Goal: Task Accomplishment & Management: Manage account settings

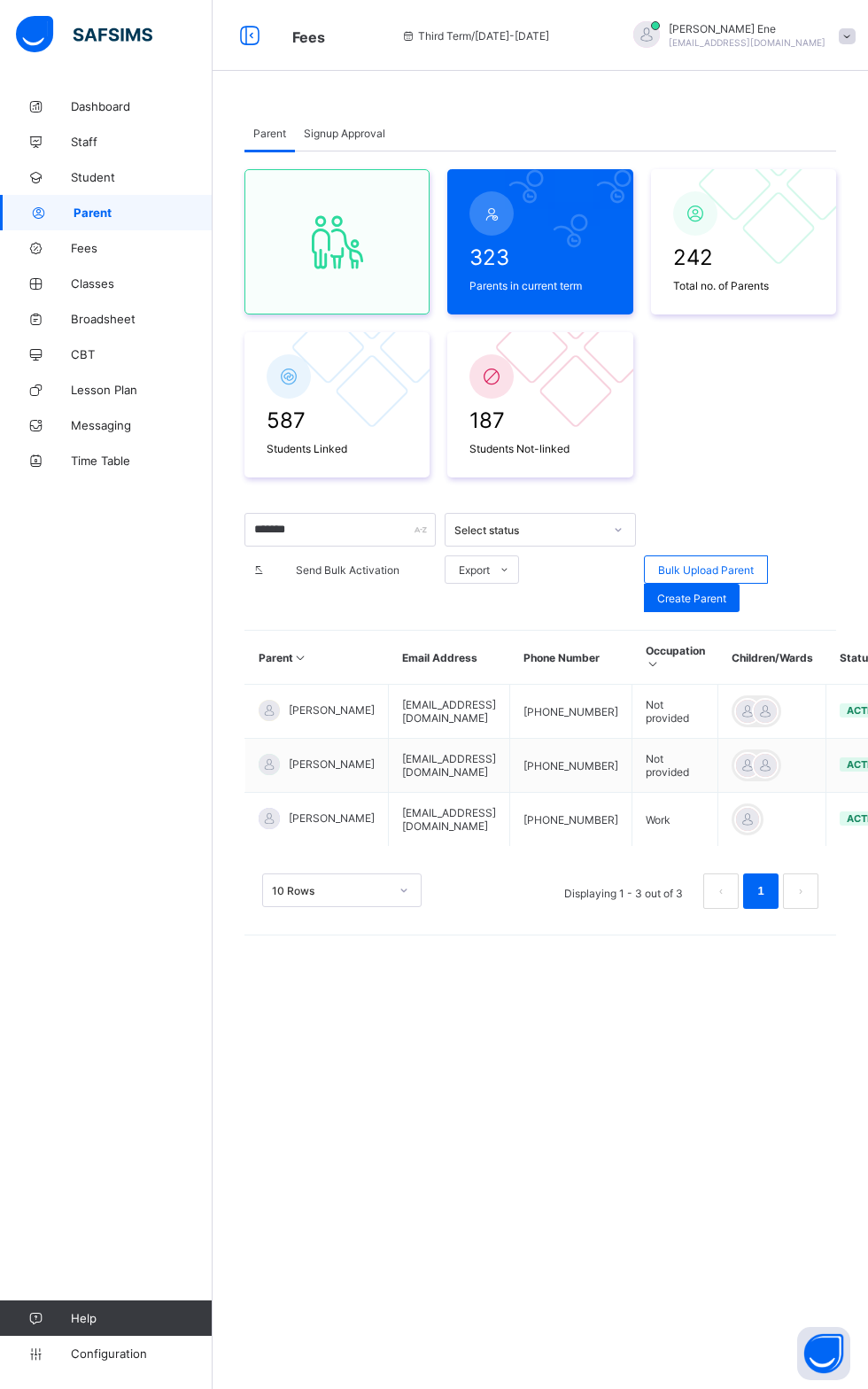
type input "*******"
click at [0, 0] on ul "Edit Parent View Profile Reset Password Resend Activation Link Change Email Lin…" at bounding box center [0, 0] width 0 height 0
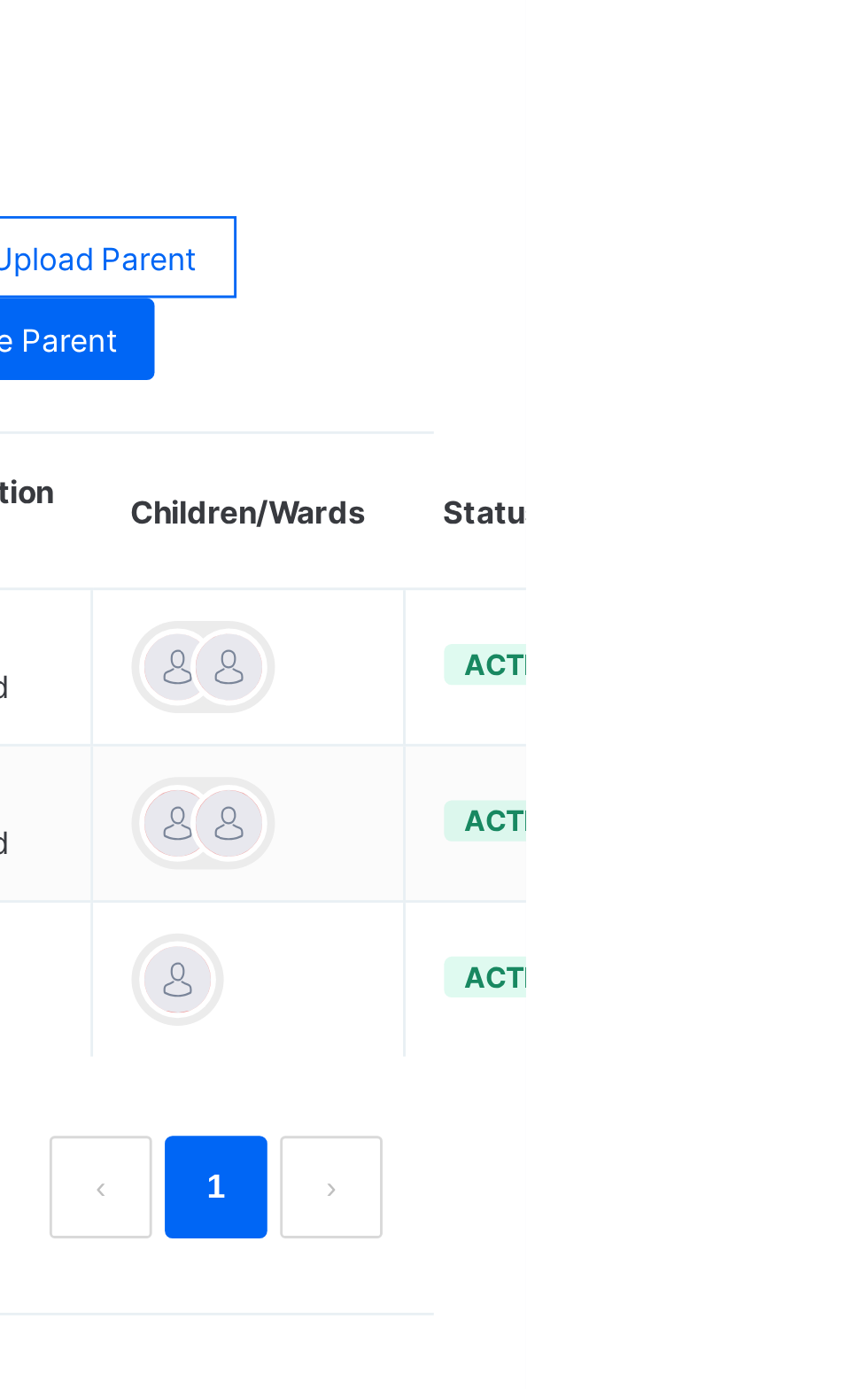
click at [0, 0] on li "Link Children" at bounding box center [0, 0] width 0 height 0
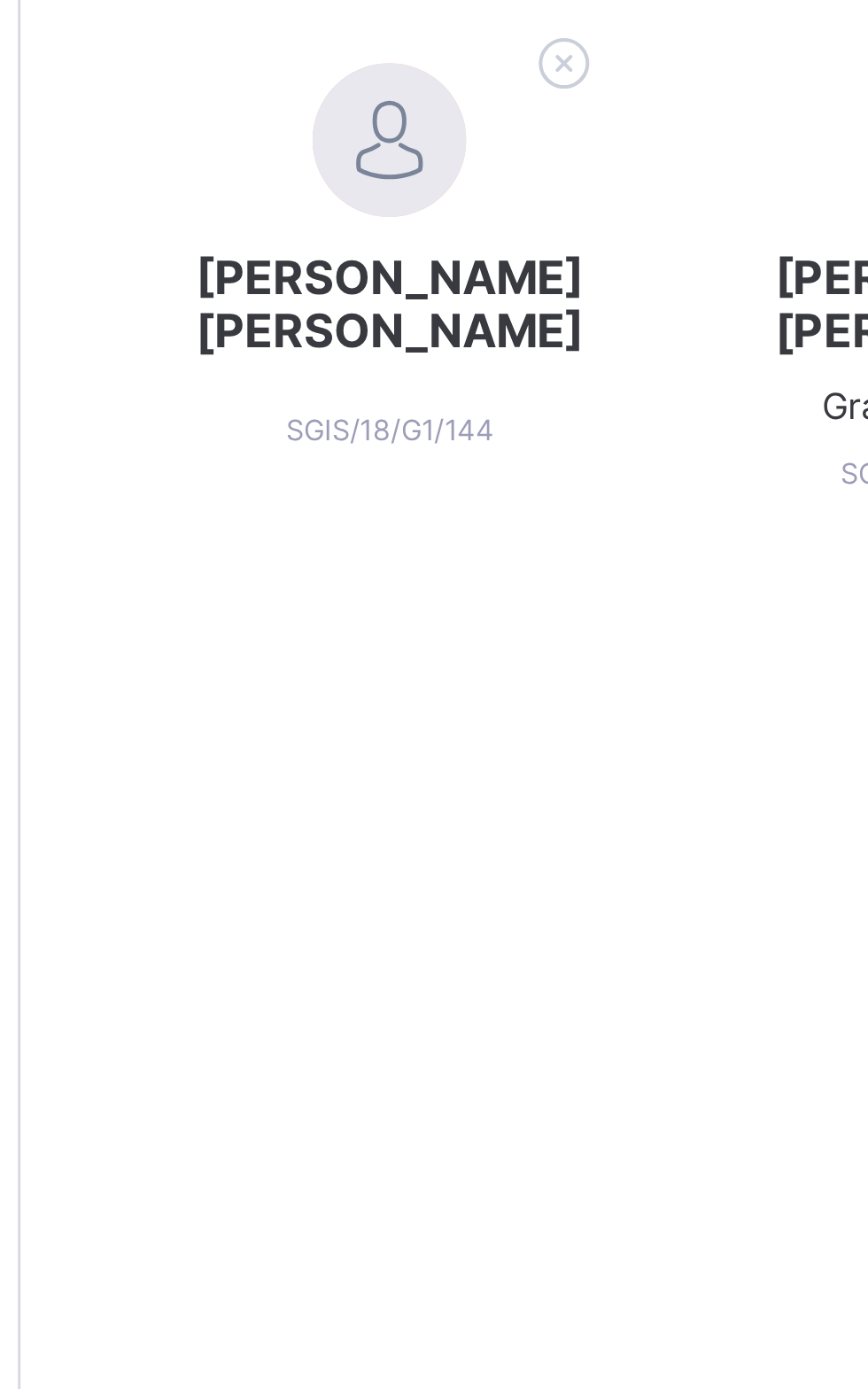
click at [395, 505] on icon at bounding box center [401, 503] width 27 height 23
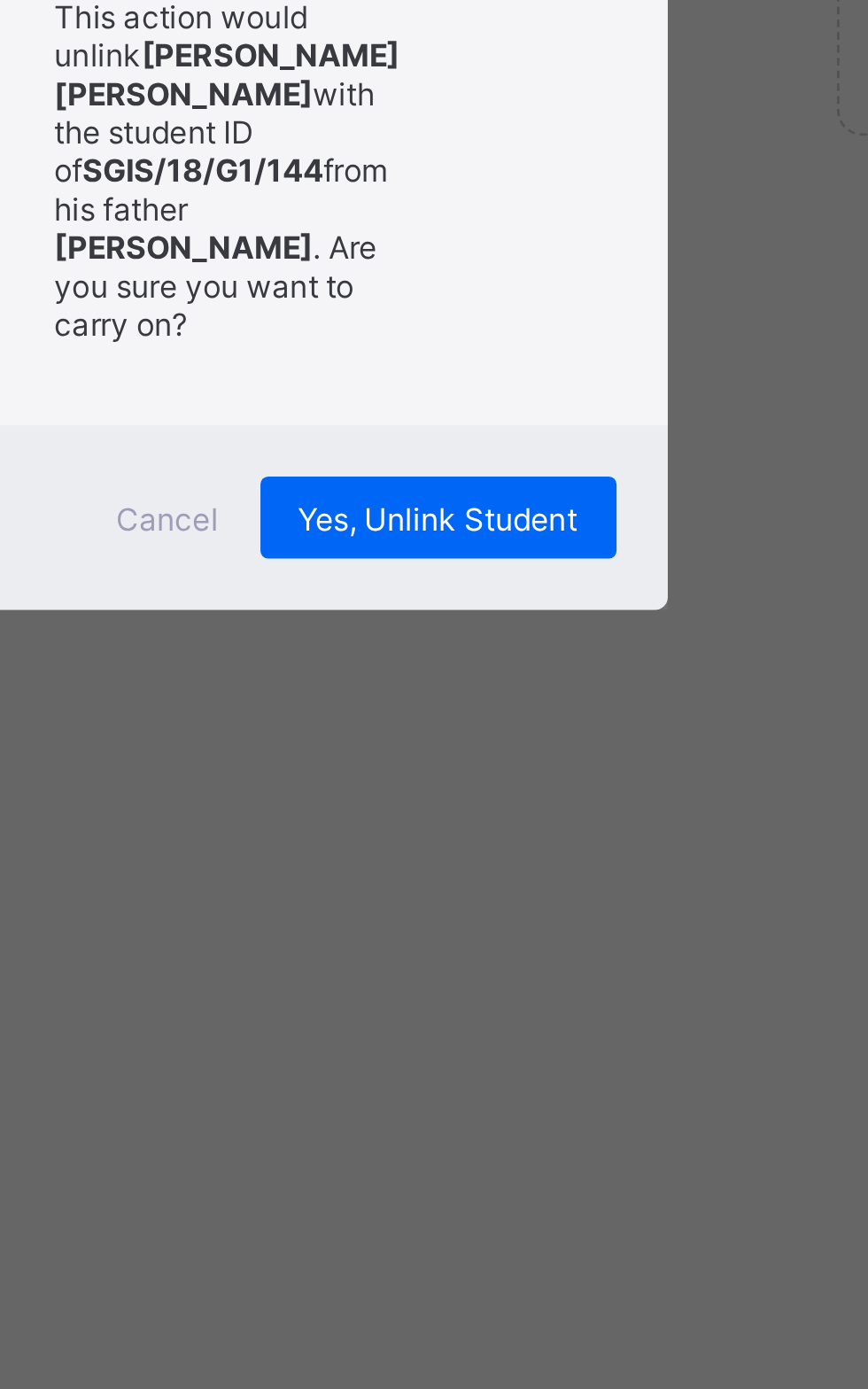
click at [560, 769] on div "This action would unlink [PERSON_NAME] [PERSON_NAME] with the student ID of SGI…" at bounding box center [434, 698] width 251 height 141
click at [568, 833] on div "Yes, Unlink Student" at bounding box center [506, 818] width 123 height 28
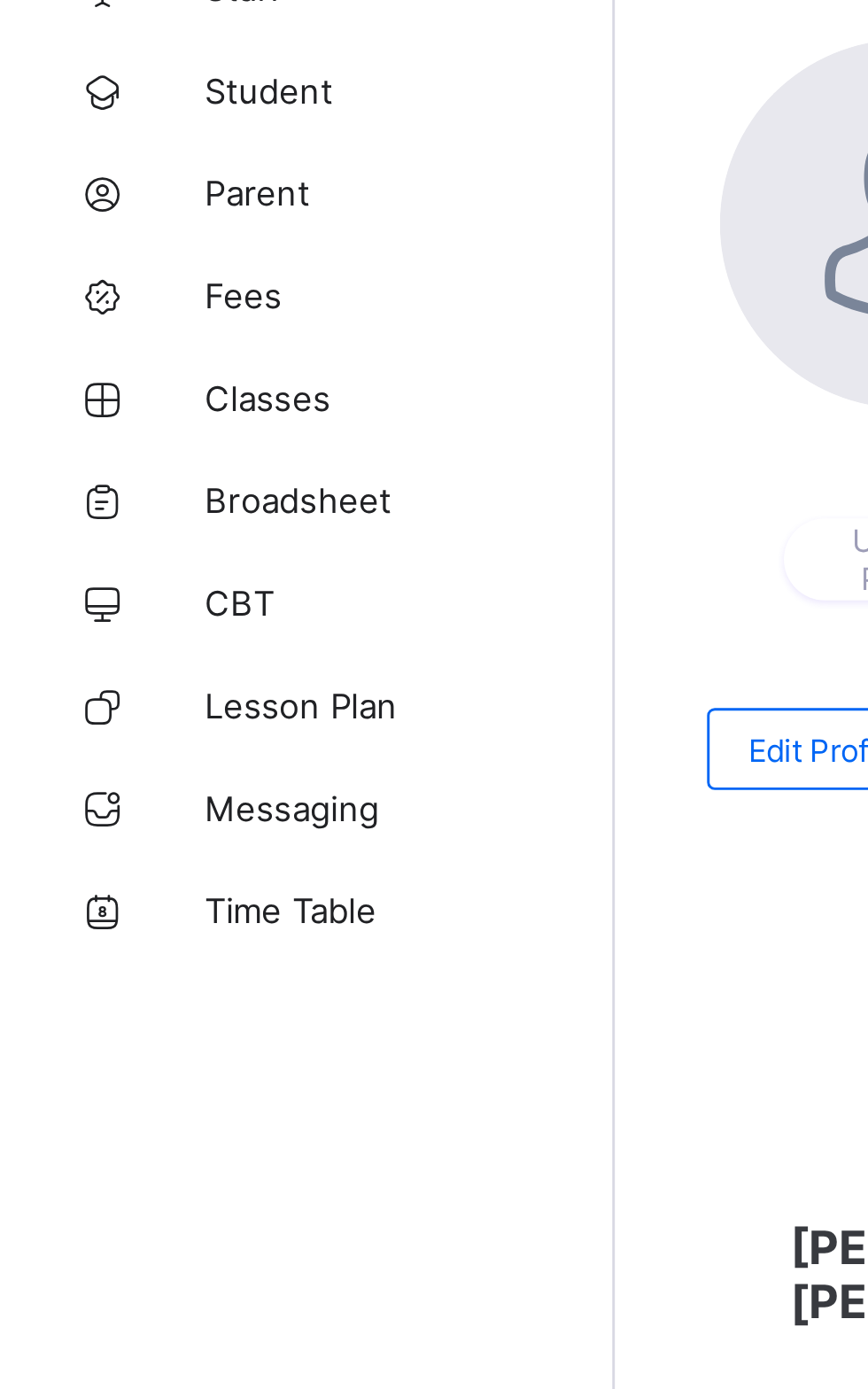
click at [96, 286] on span "Classes" at bounding box center [142, 283] width 142 height 15
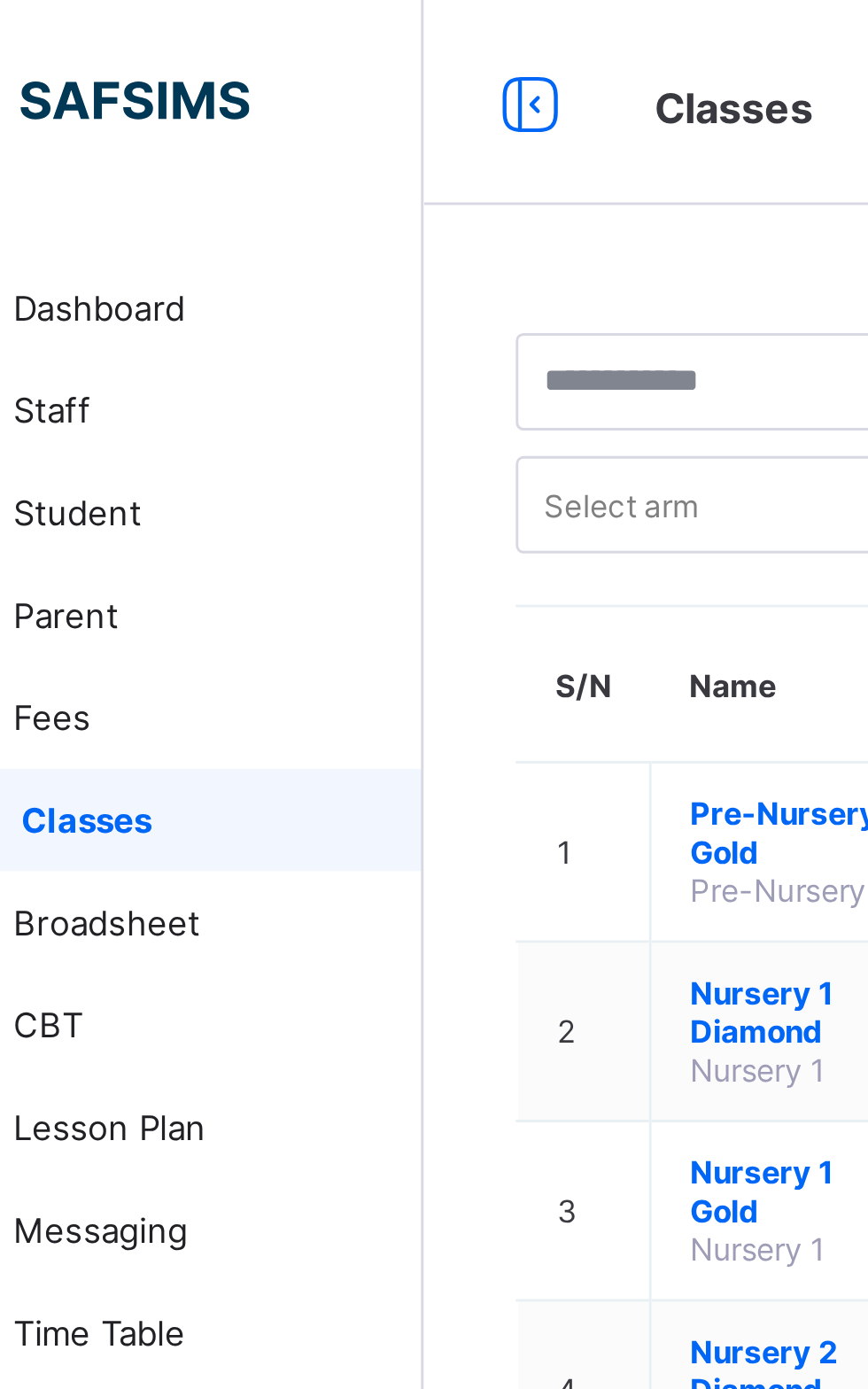
click at [172, 292] on link "Classes" at bounding box center [106, 283] width 212 height 36
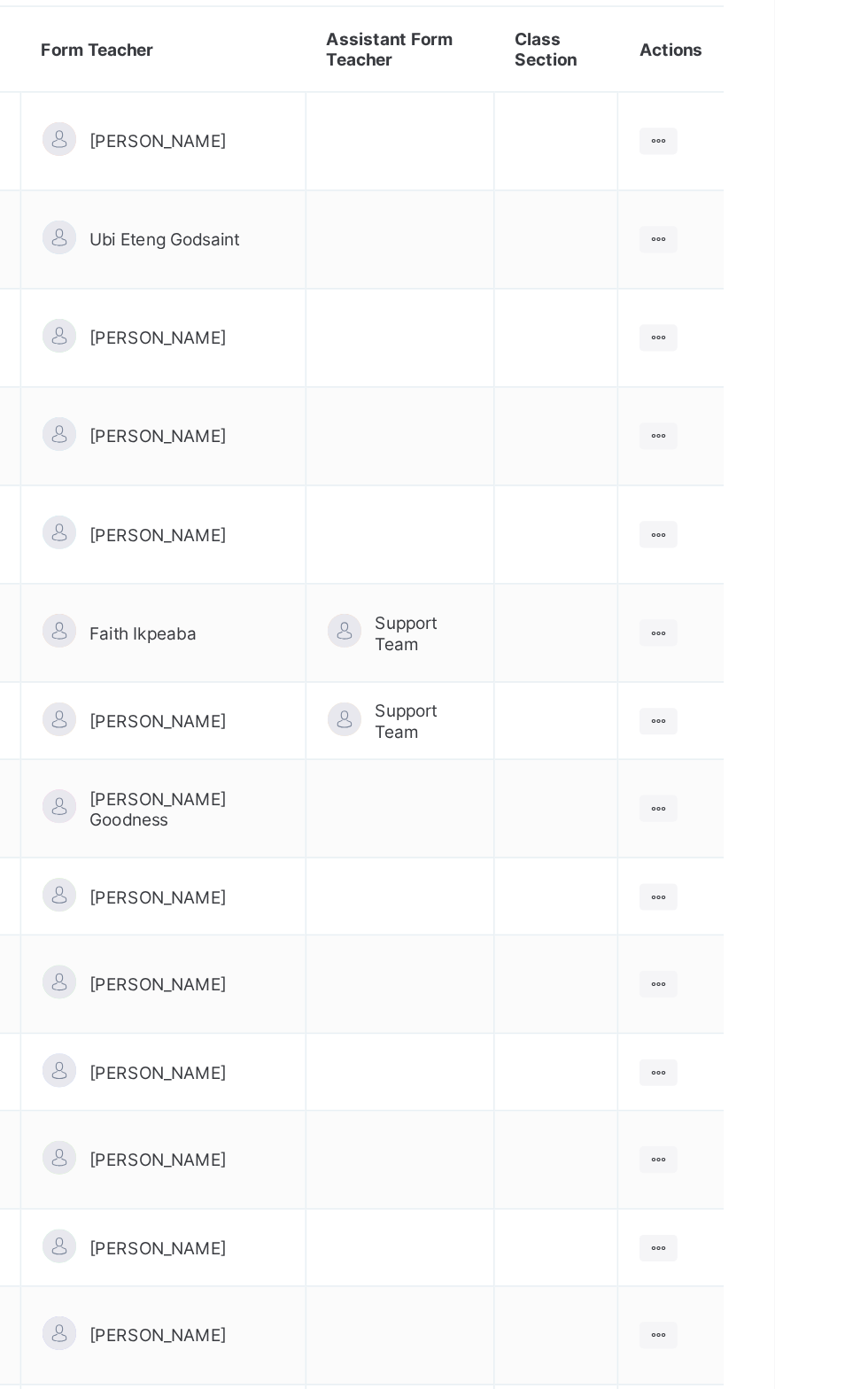
click at [0, 0] on ul "View Class Assign form Teacher" at bounding box center [0, 0] width 0 height 0
click at [0, 0] on div "View Class" at bounding box center [0, 0] width 0 height 0
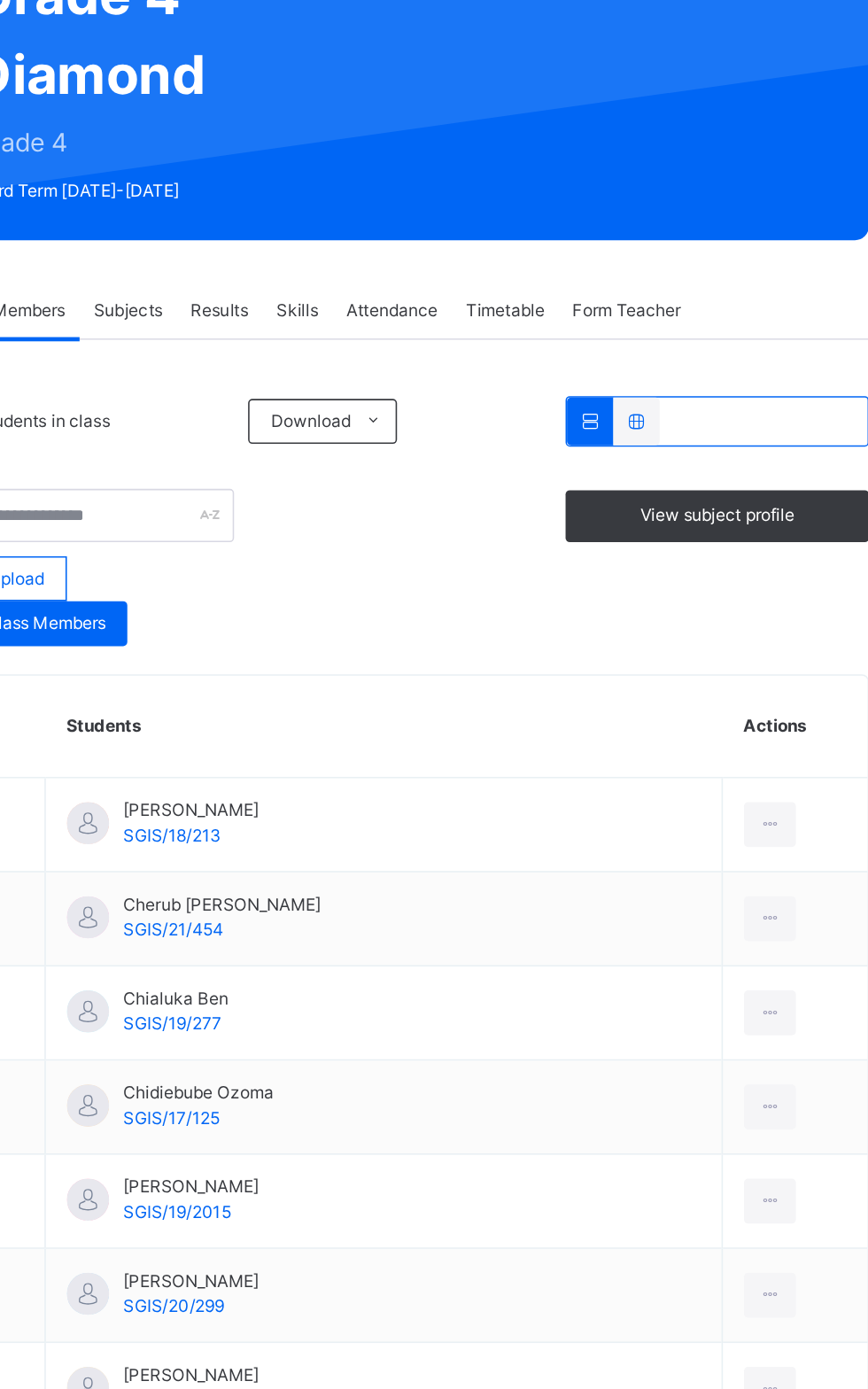
click at [94, 210] on span "Parent" at bounding box center [142, 212] width 142 height 17
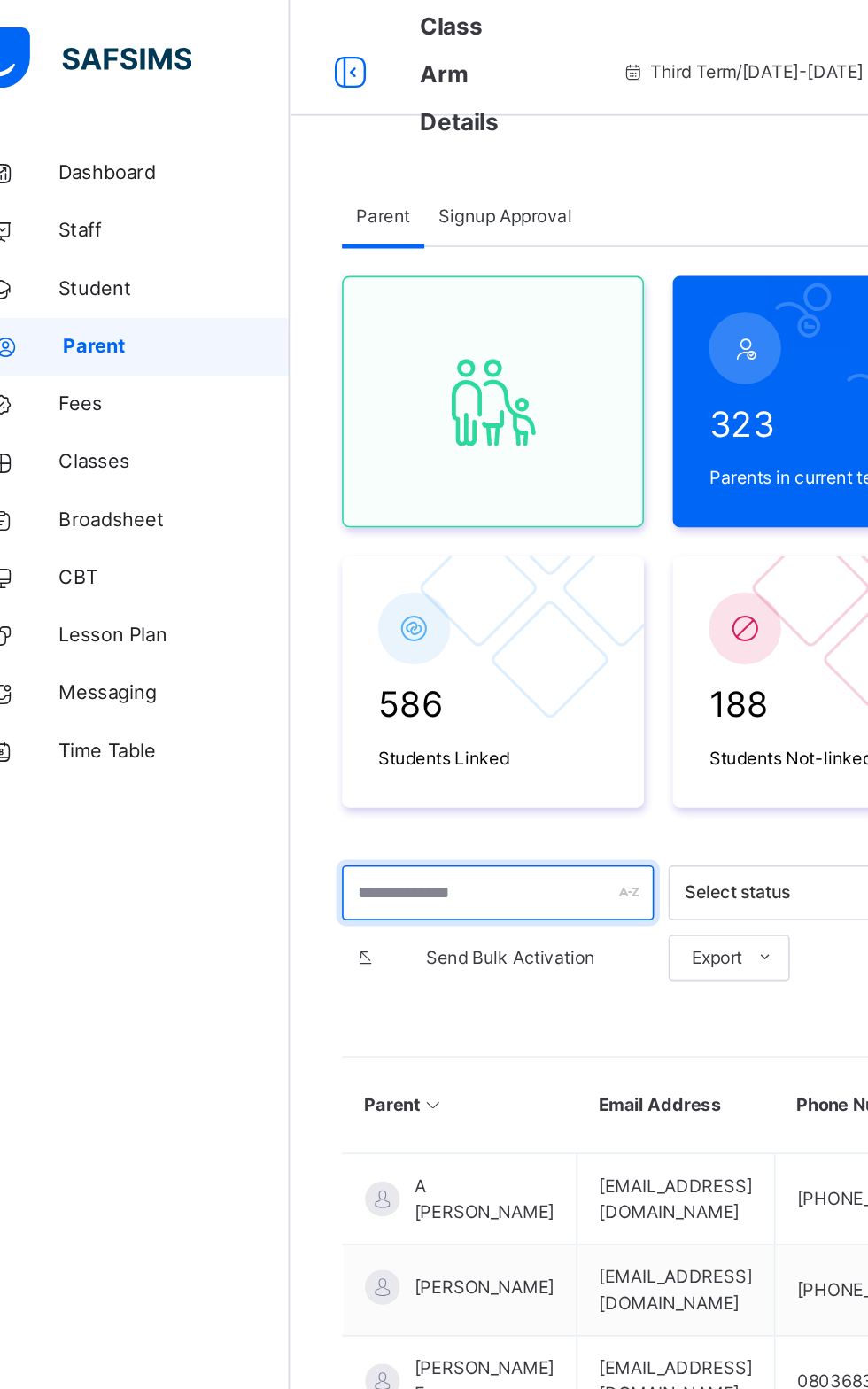
click at [305, 550] on input "text" at bounding box center [339, 547] width 191 height 34
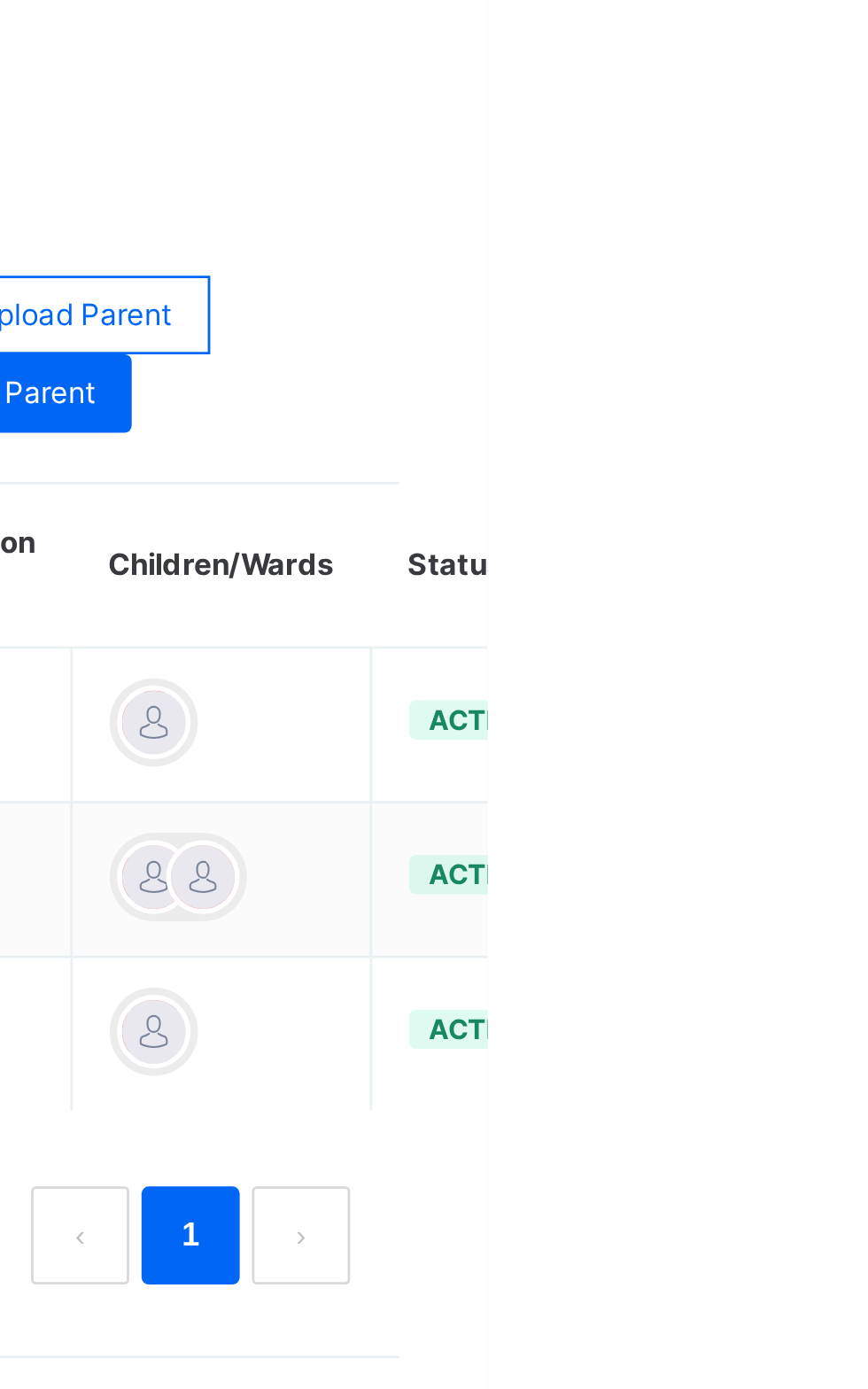
type input "*******"
click at [0, 0] on div "Link Children" at bounding box center [0, 0] width 0 height 0
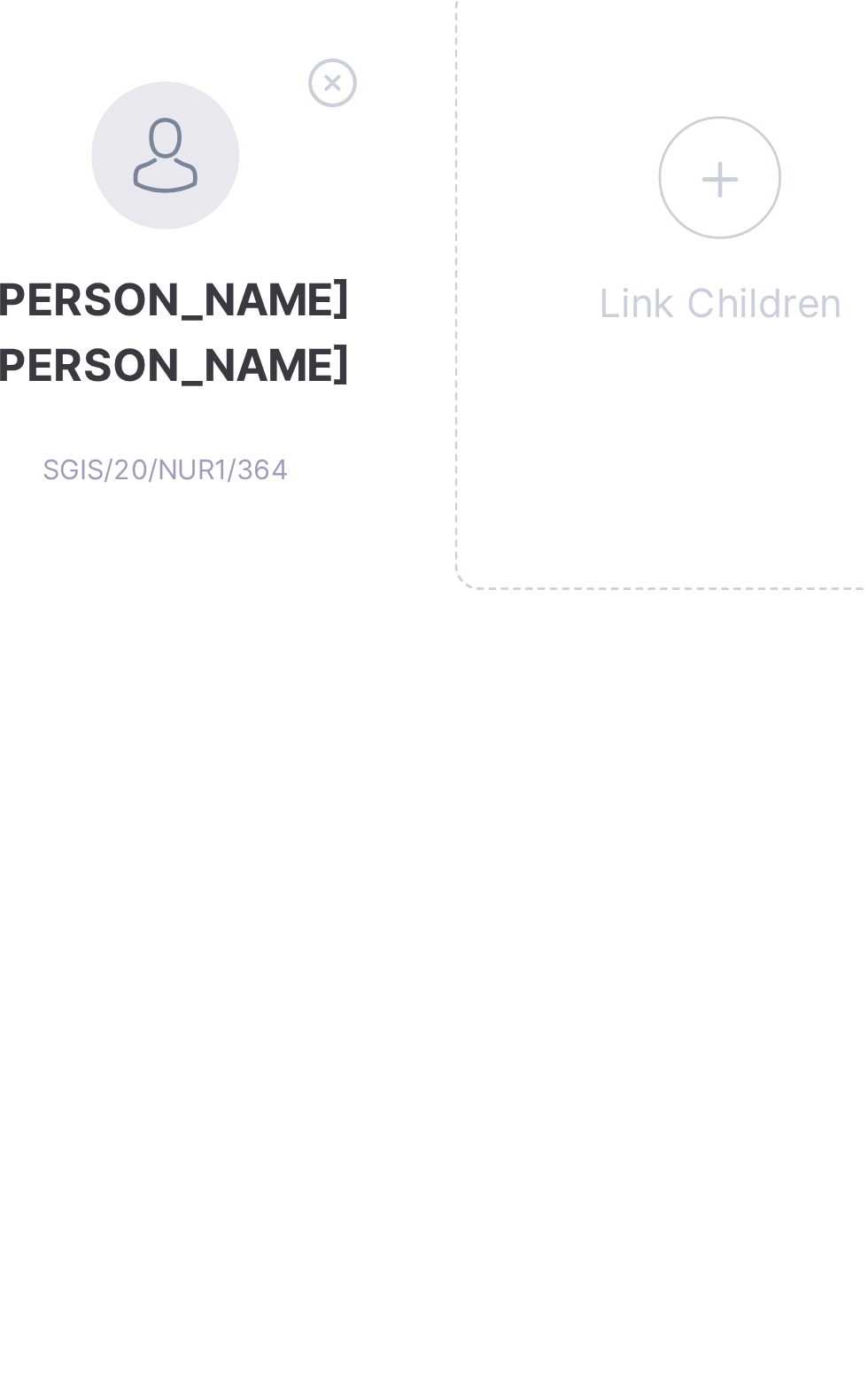
click at [544, 536] on icon at bounding box center [540, 538] width 32 height 35
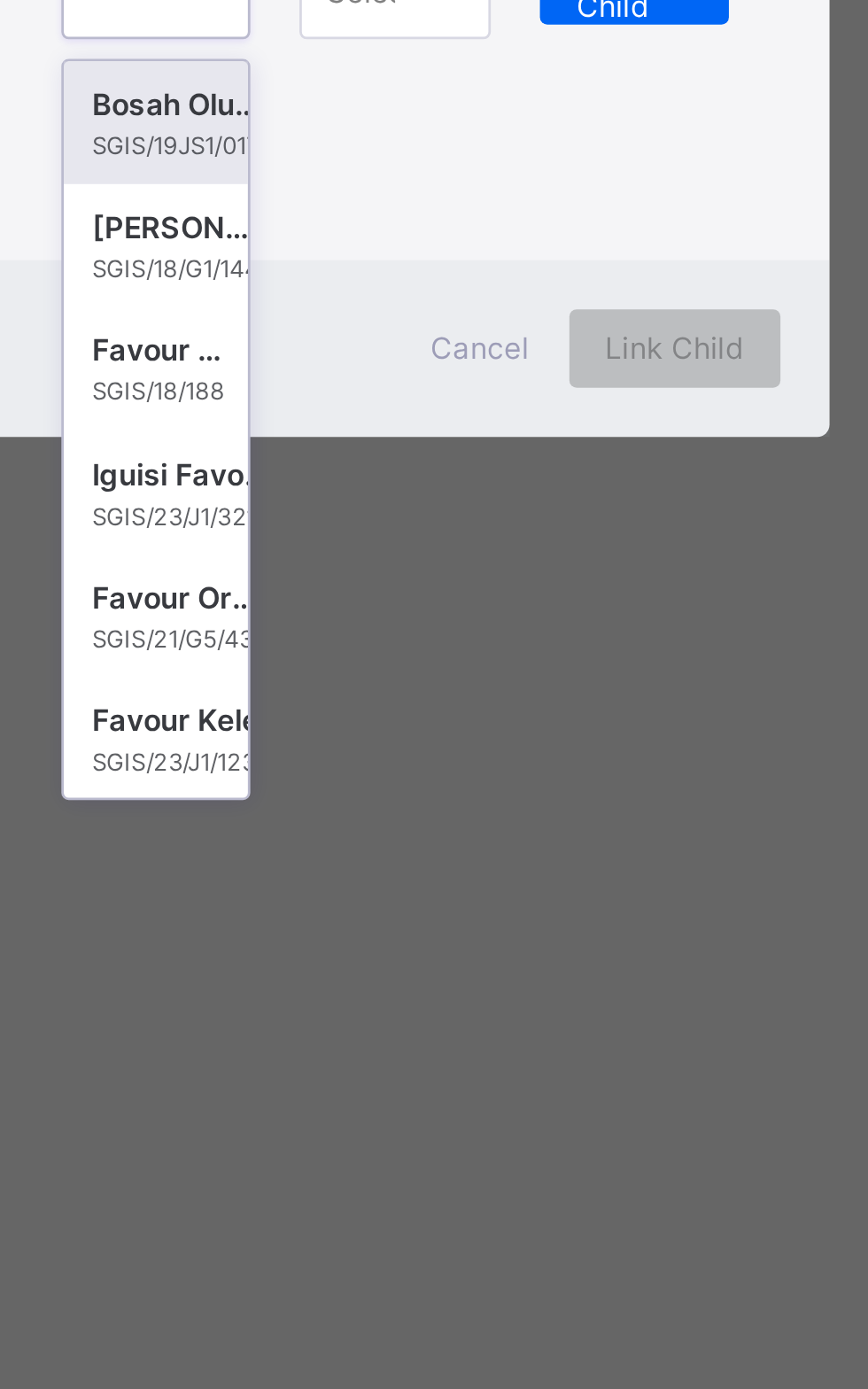
click at [369, 848] on div "SGIS/18/188" at bounding box center [344, 841] width 48 height 13
type input "******"
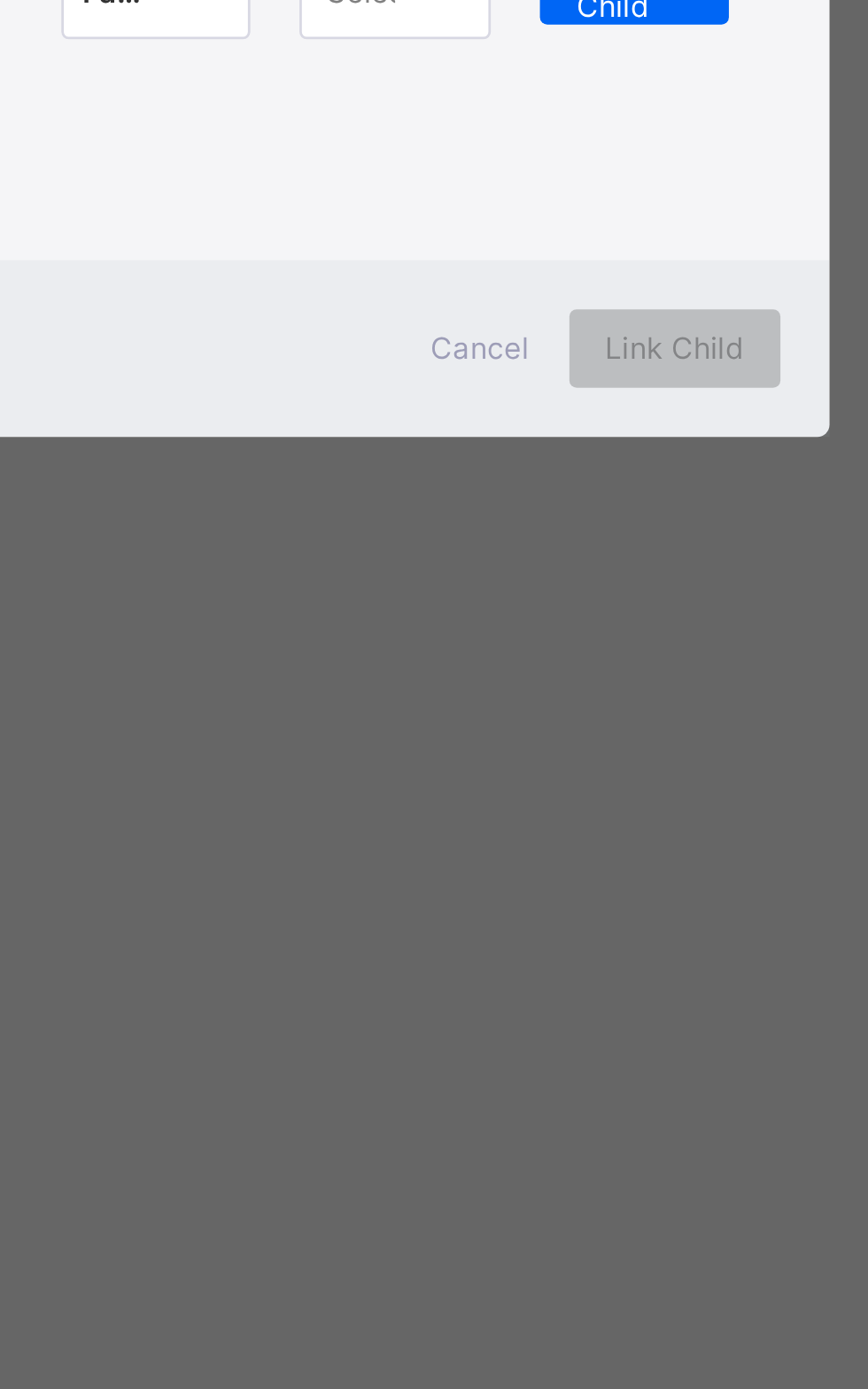
scroll to position [0, 2]
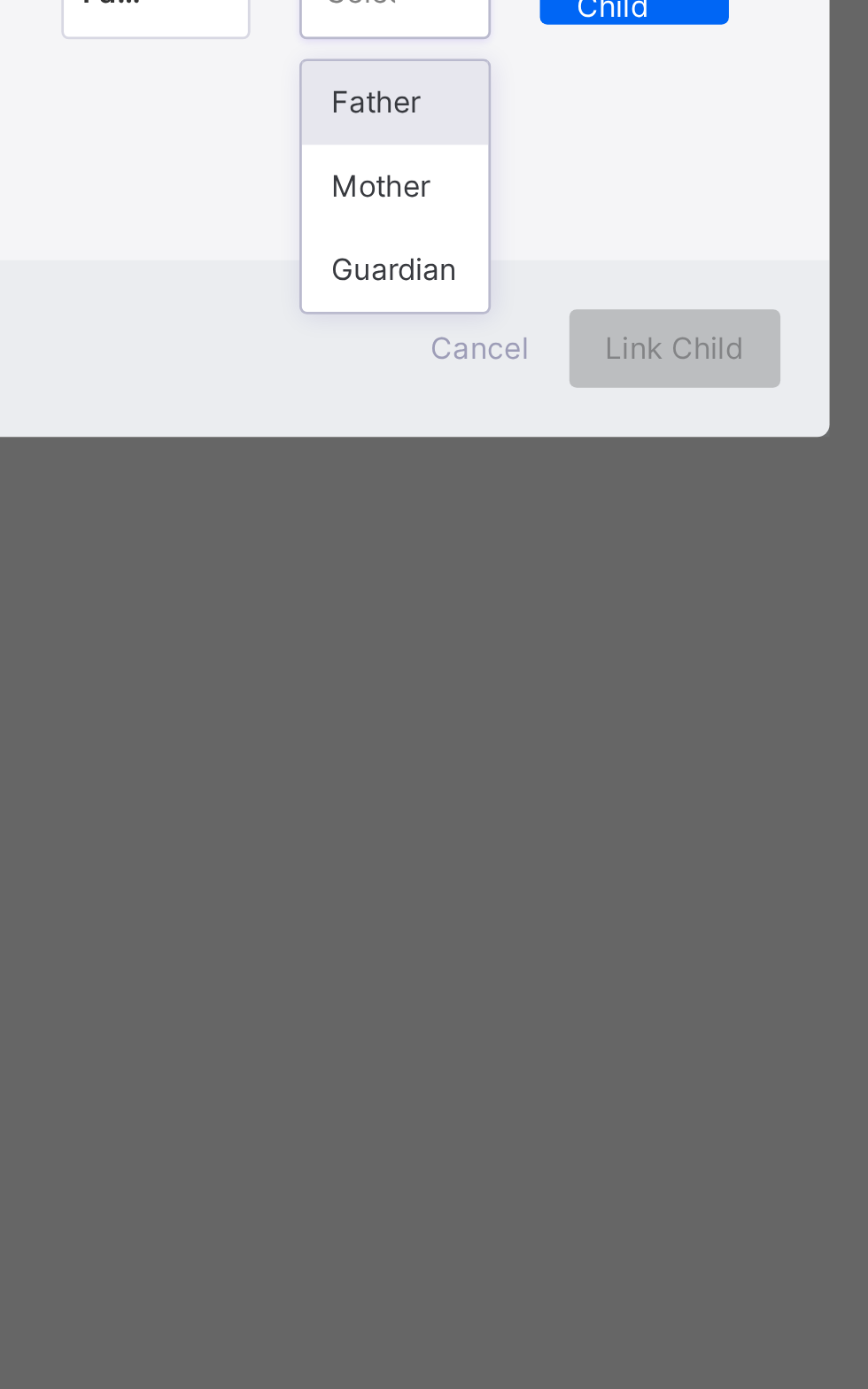
click at [464, 753] on div "Father" at bounding box center [429, 736] width 67 height 30
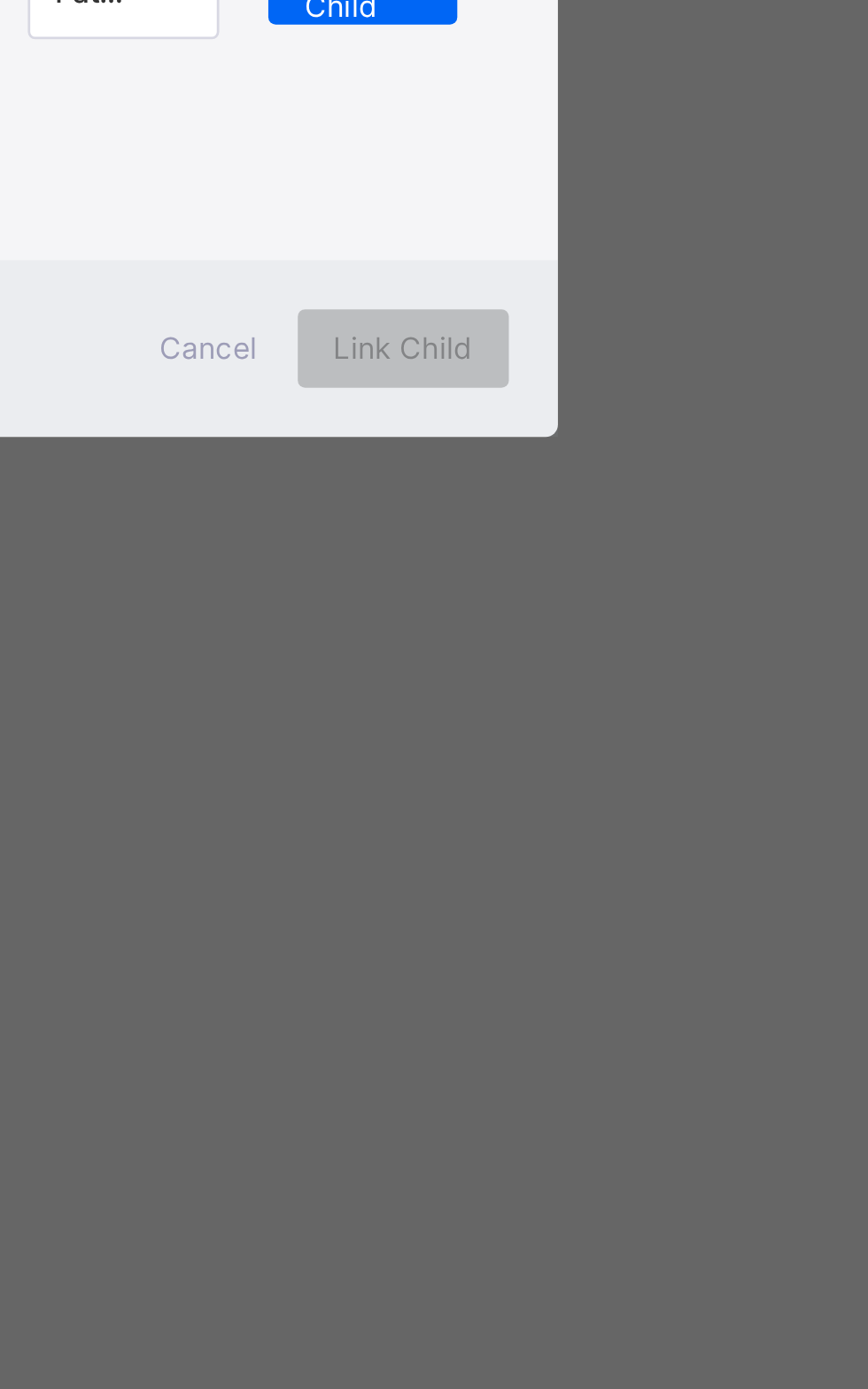
click at [537, 711] on span "Add Child" at bounding box center [517, 694] width 43 height 32
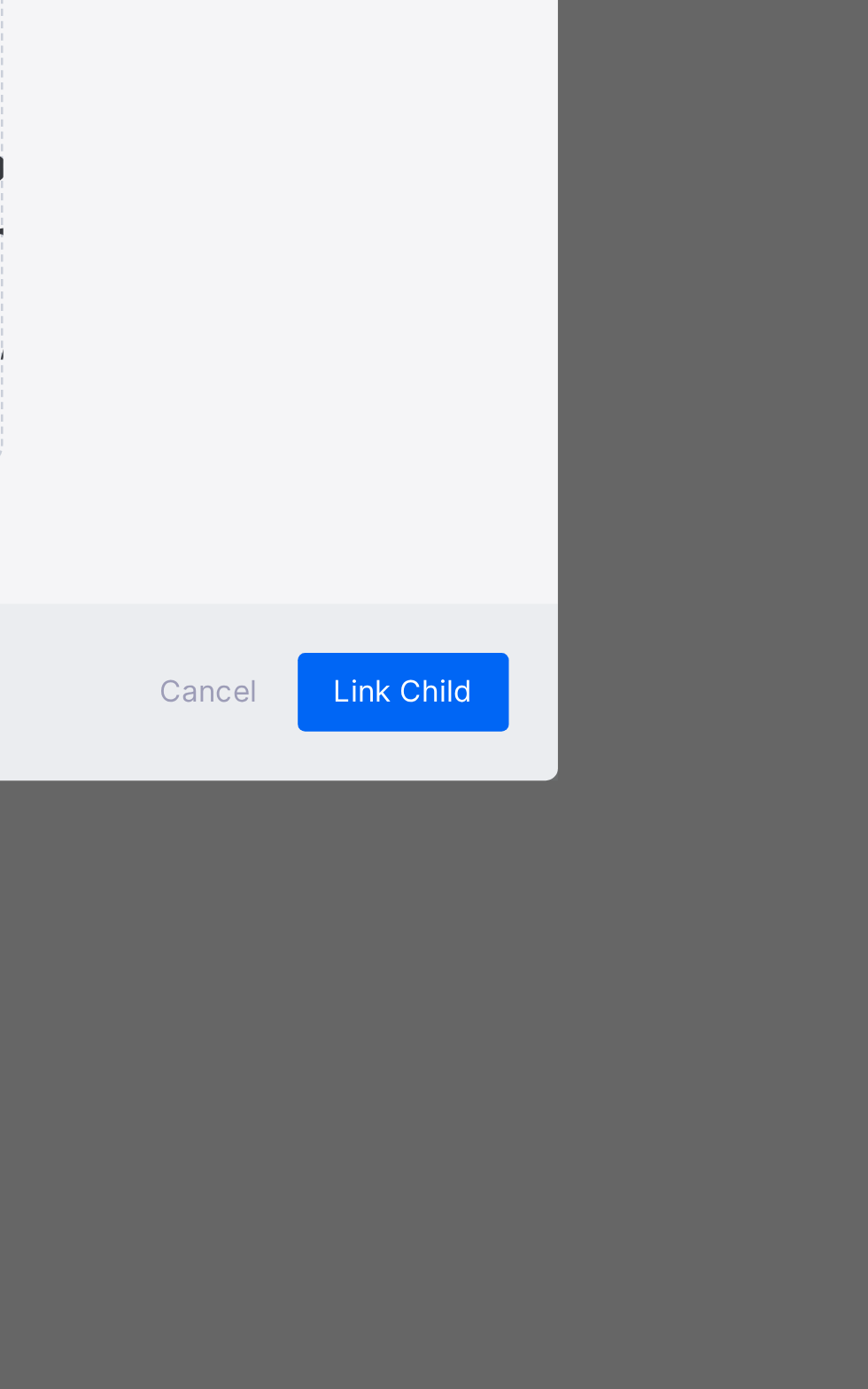
scroll to position [0, 0]
click at [568, 964] on div "Link Child" at bounding box center [530, 950] width 77 height 28
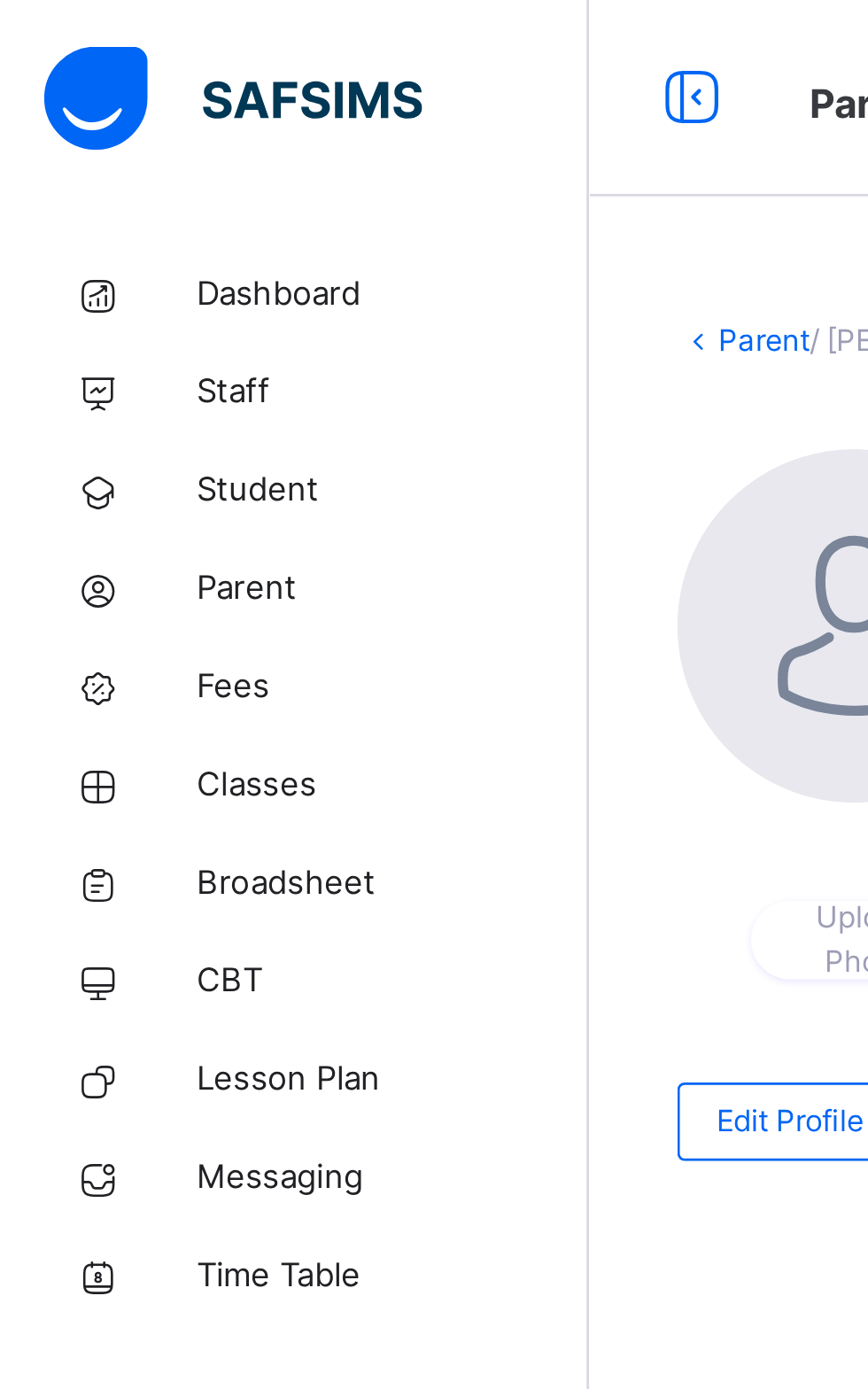
click at [122, 320] on span "Broadsheet" at bounding box center [142, 319] width 142 height 17
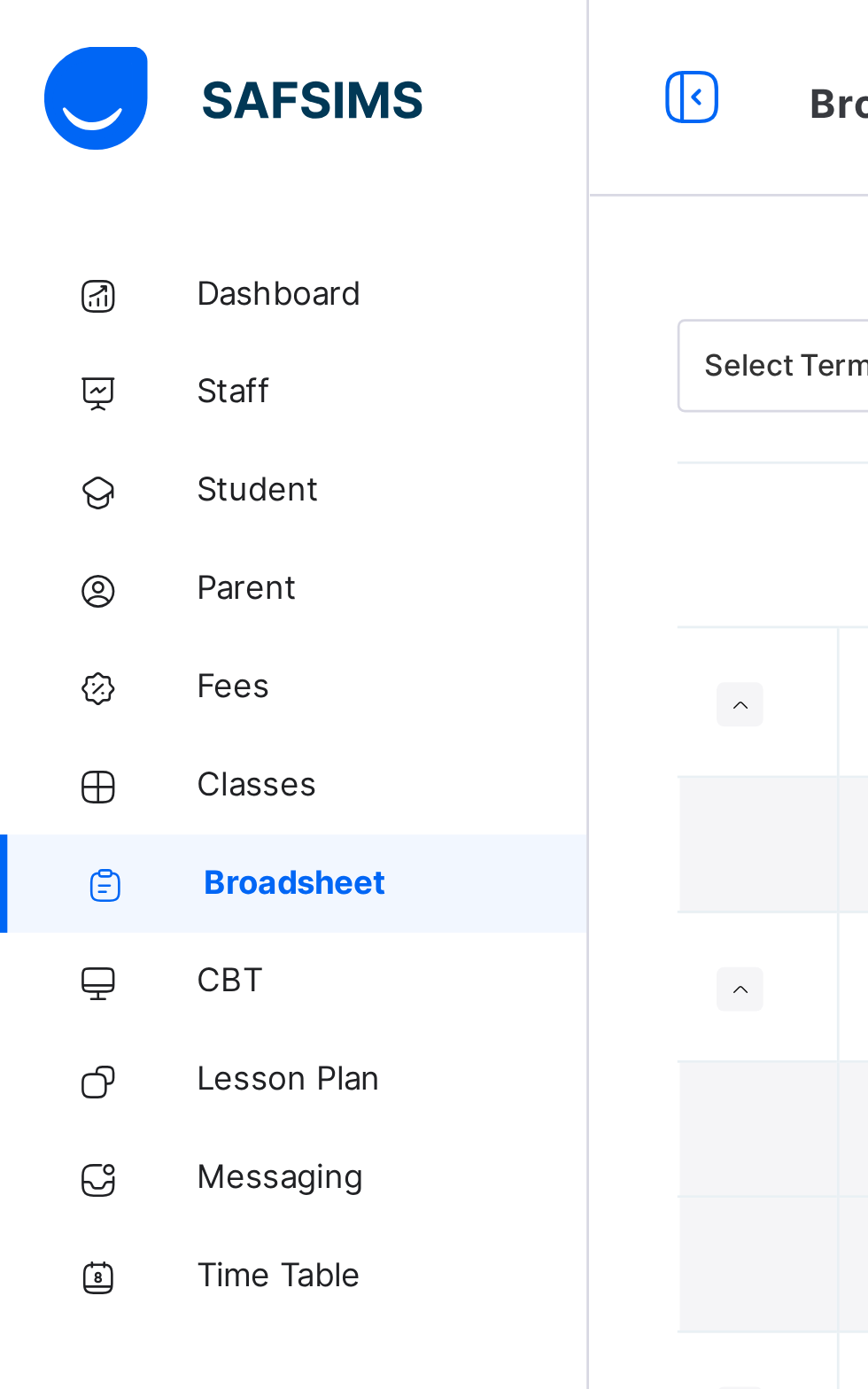
click at [88, 281] on span "Classes" at bounding box center [142, 283] width 142 height 17
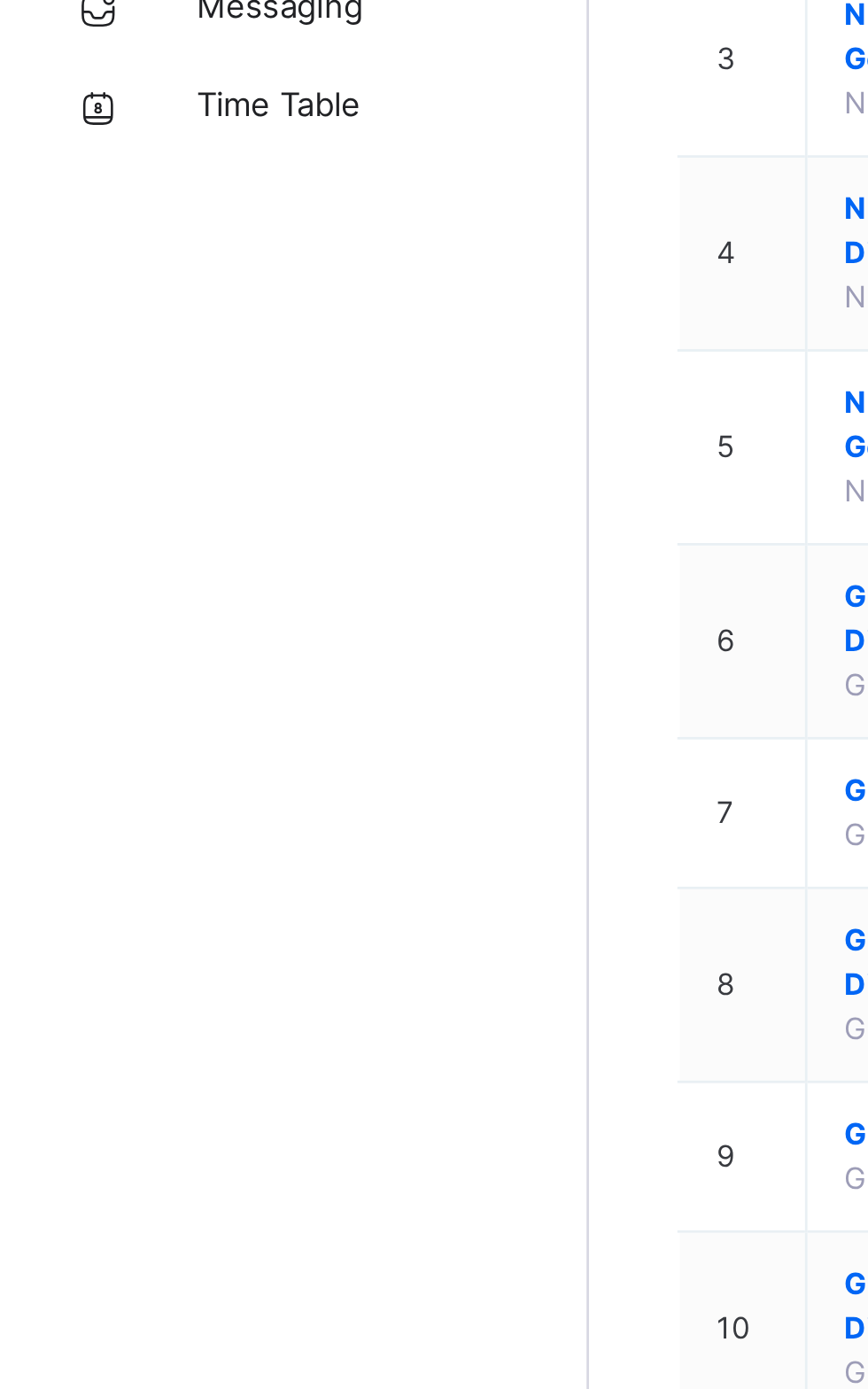
click at [113, 330] on link "Broadsheet" at bounding box center [106, 319] width 212 height 36
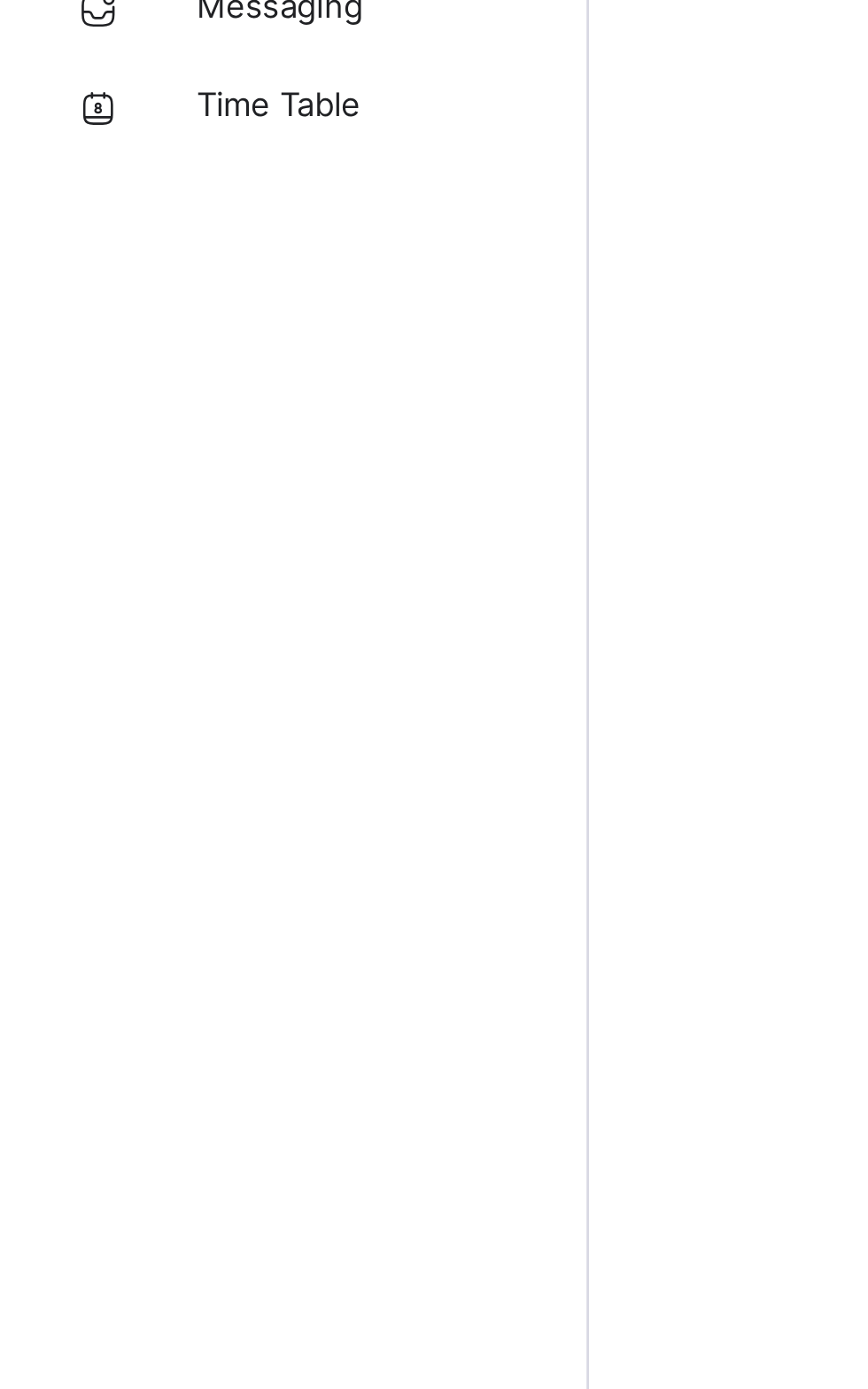
click at [115, 331] on link "Broadsheet" at bounding box center [106, 319] width 212 height 36
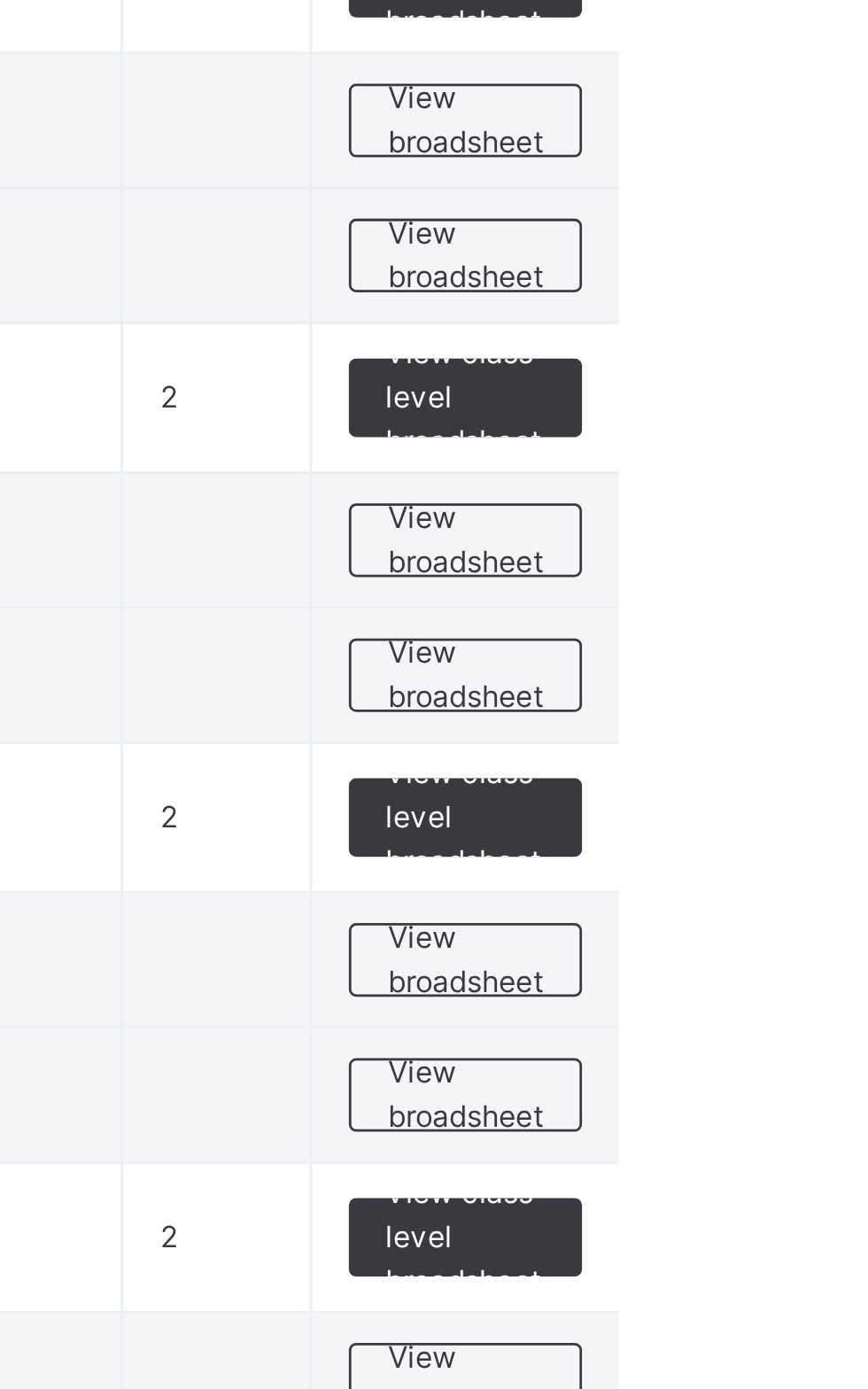
click at [785, 1170] on span "View broadsheet" at bounding box center [781, 1165] width 56 height 32
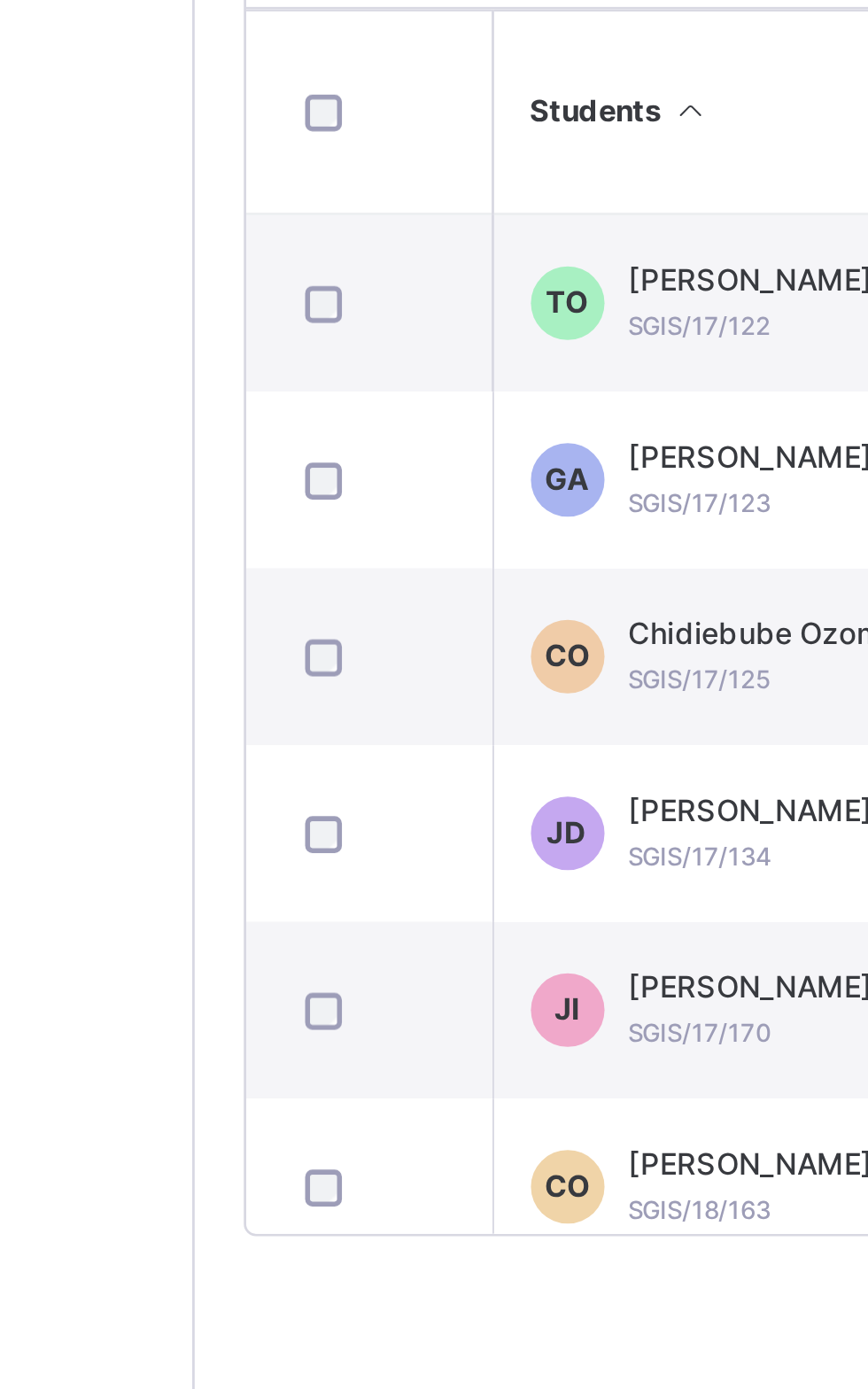
click at [296, 863] on div at bounding box center [275, 844] width 62 height 37
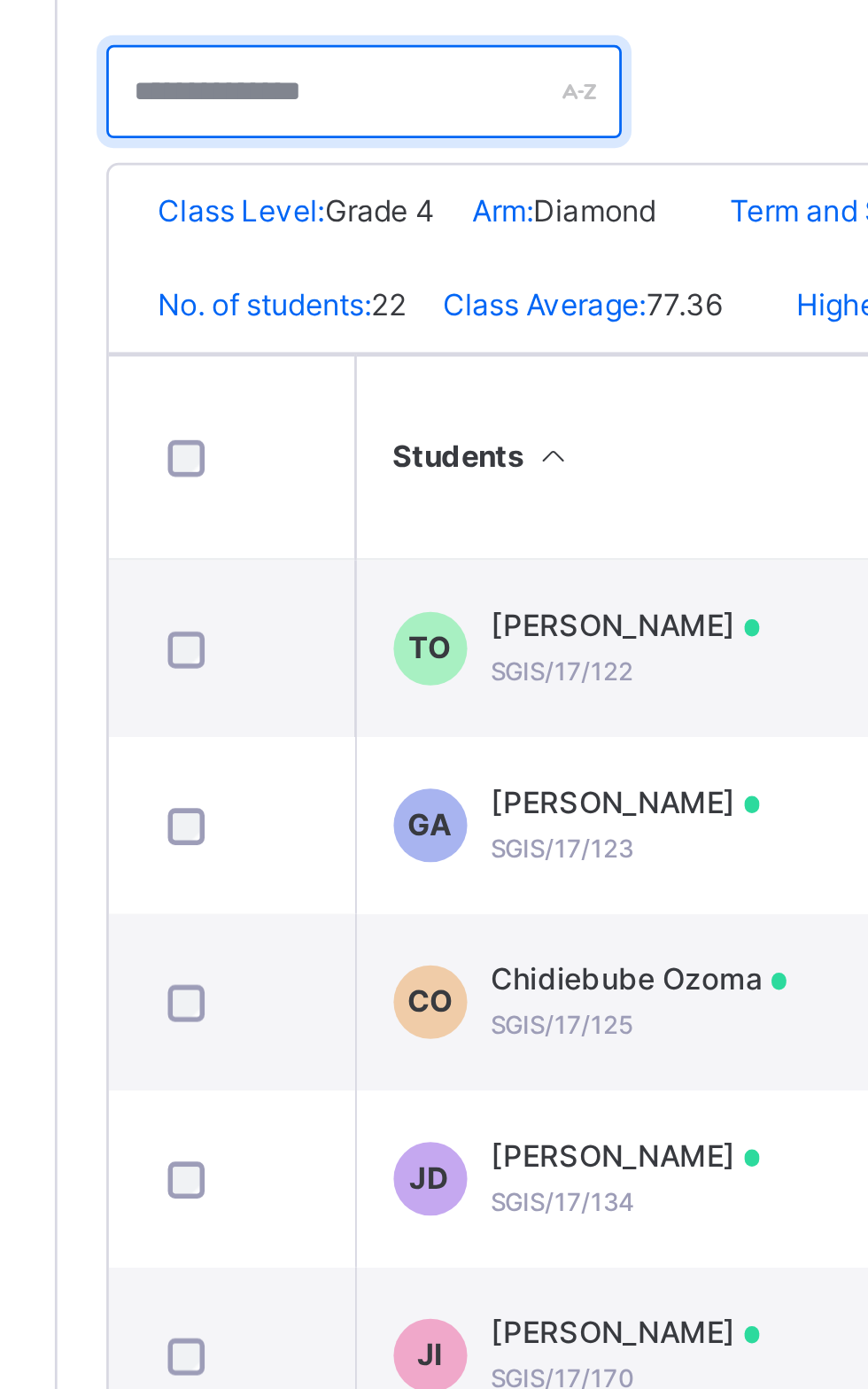
click at [287, 451] on input "text" at bounding box center [323, 452] width 186 height 34
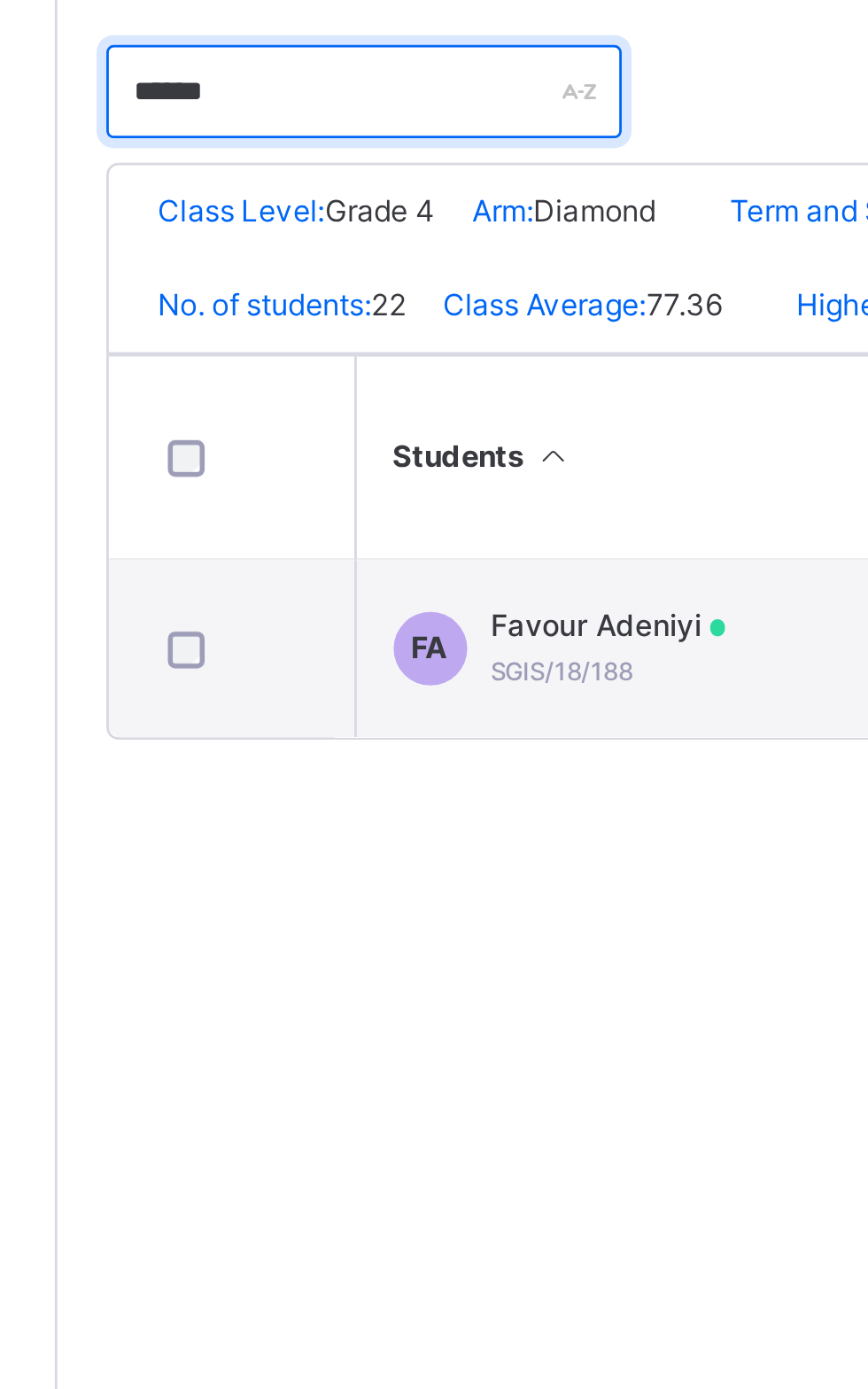
type input "******"
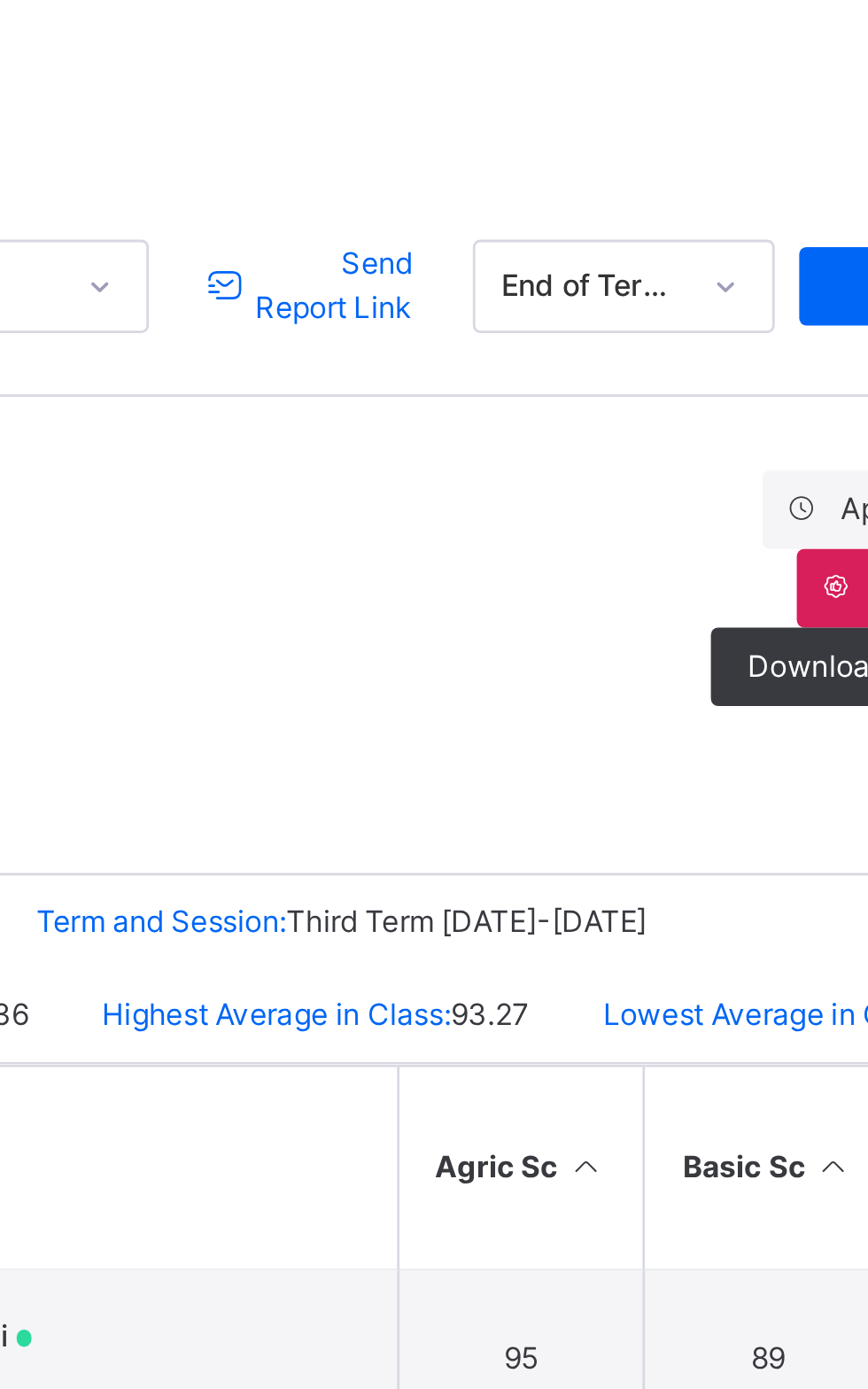
click at [570, 267] on span "Send Report Link" at bounding box center [563, 266] width 58 height 32
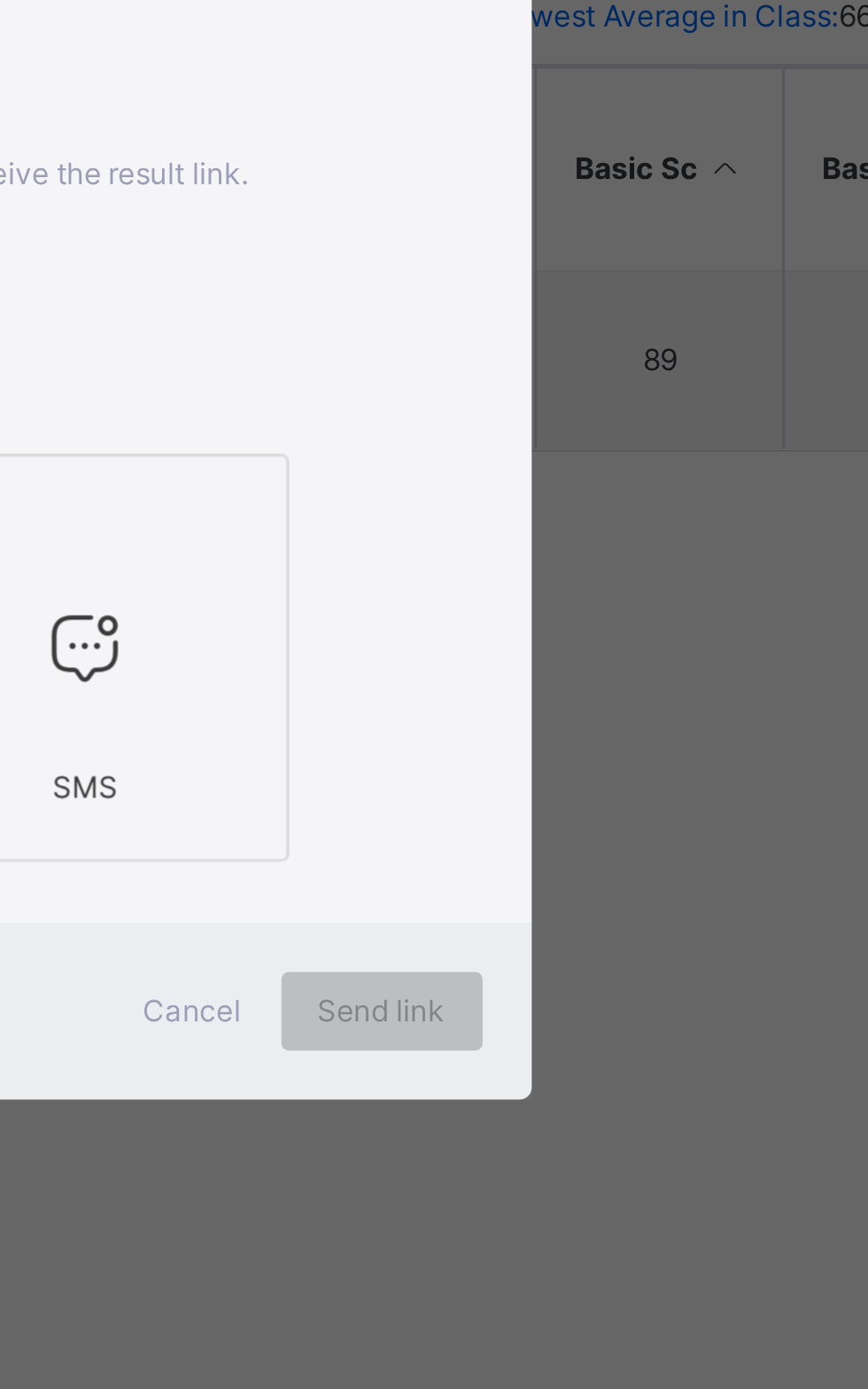
click at [608, 664] on div "FA × Favour Adeniyi SGIS/18/188" at bounding box center [434, 637] width 425 height 53
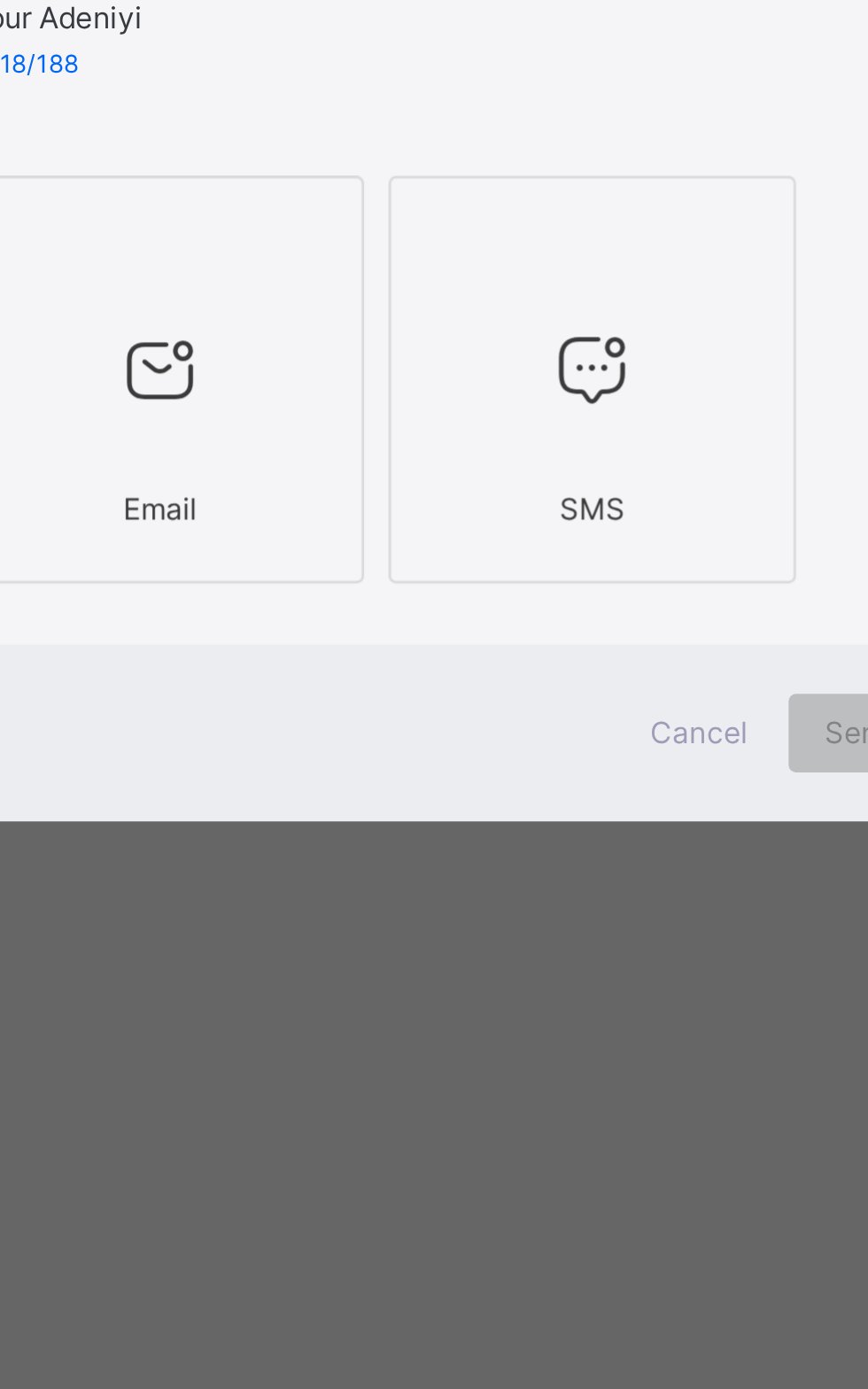
click at [374, 777] on icon at bounding box center [356, 757] width 37 height 40
click at [530, 777] on icon at bounding box center [512, 757] width 37 height 40
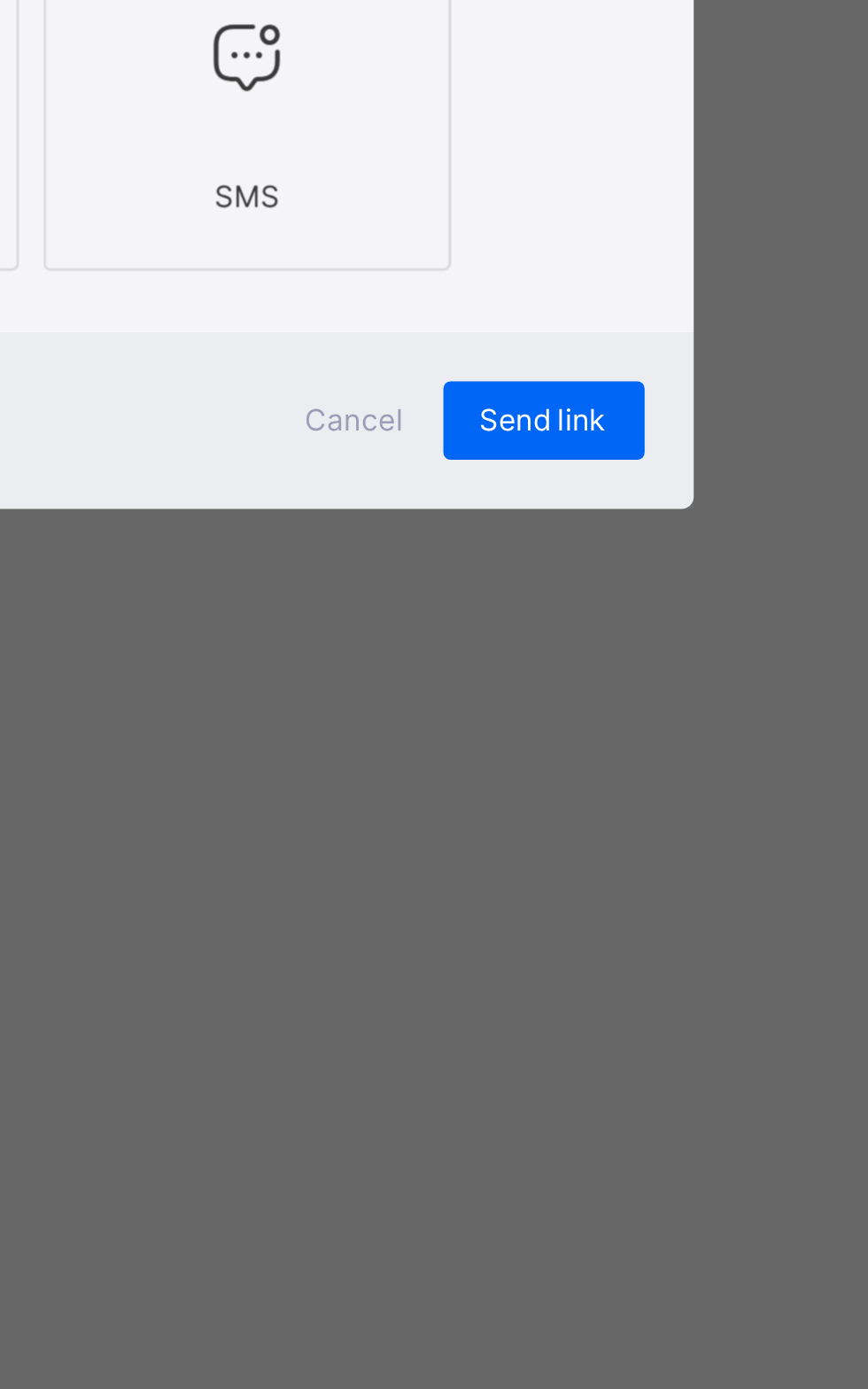
click at [642, 895] on span "Send link" at bounding box center [619, 888] width 46 height 16
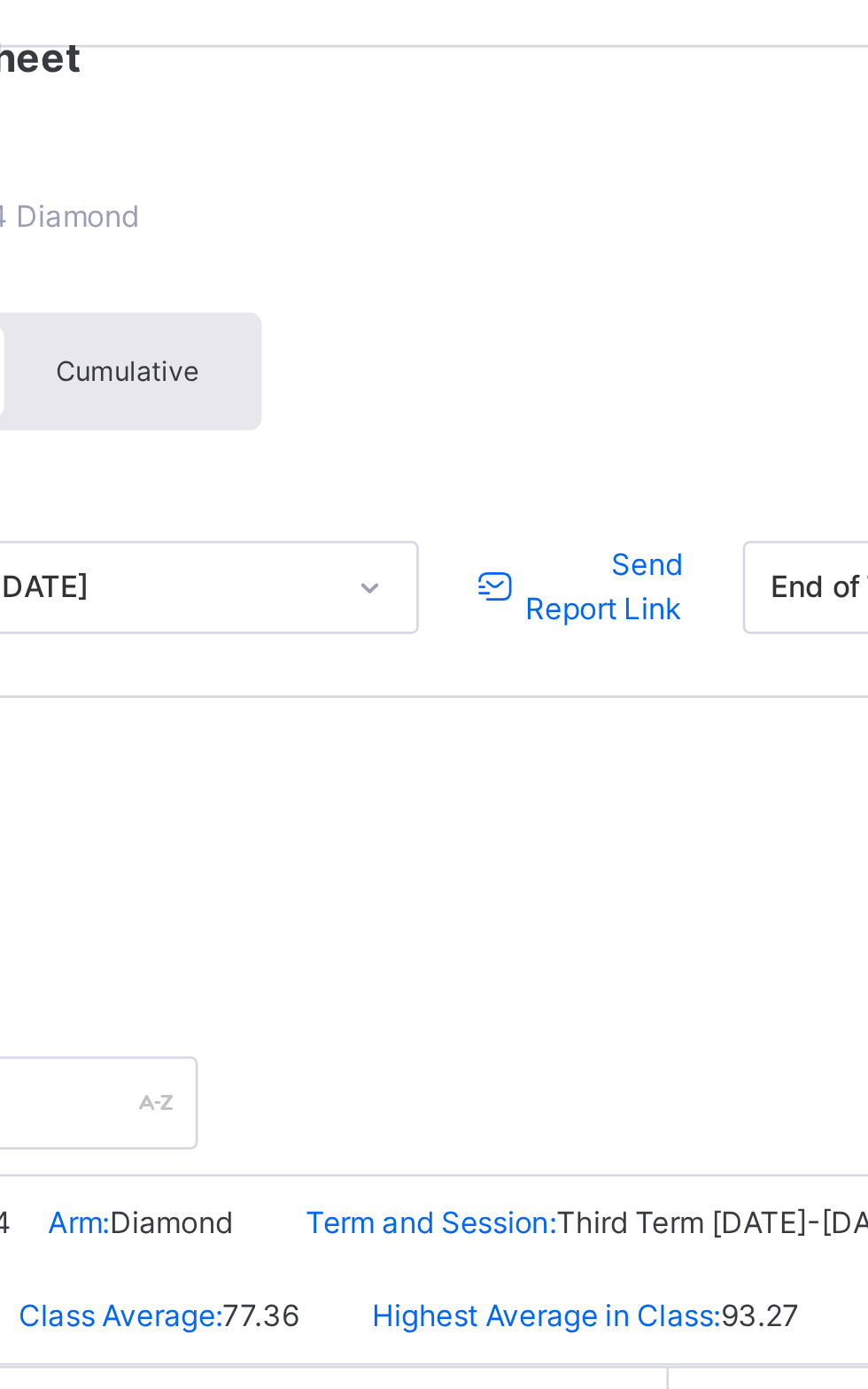
click at [581, 270] on span "Send Report Link" at bounding box center [563, 266] width 58 height 32
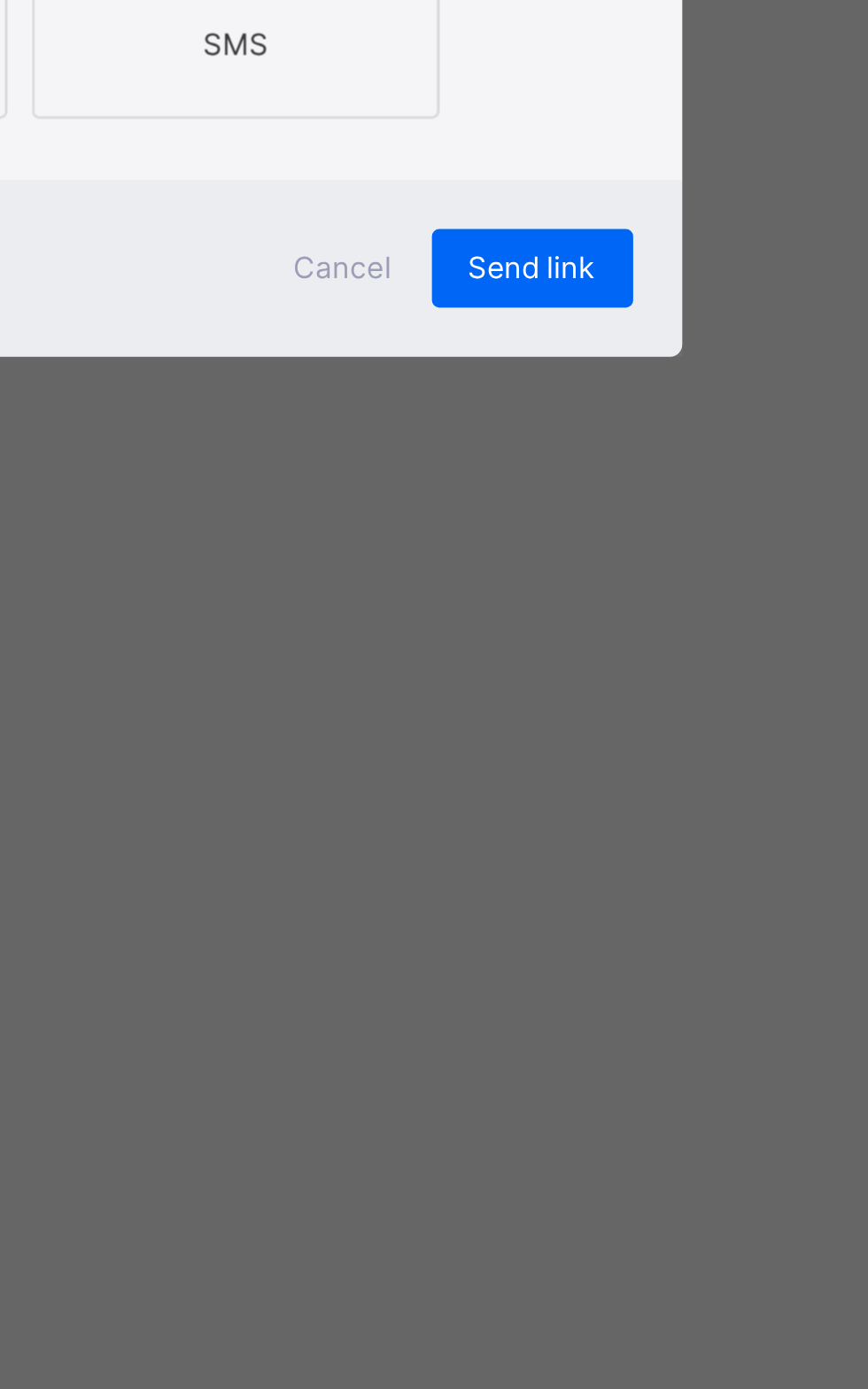
click at [656, 902] on div "Send link" at bounding box center [619, 888] width 73 height 28
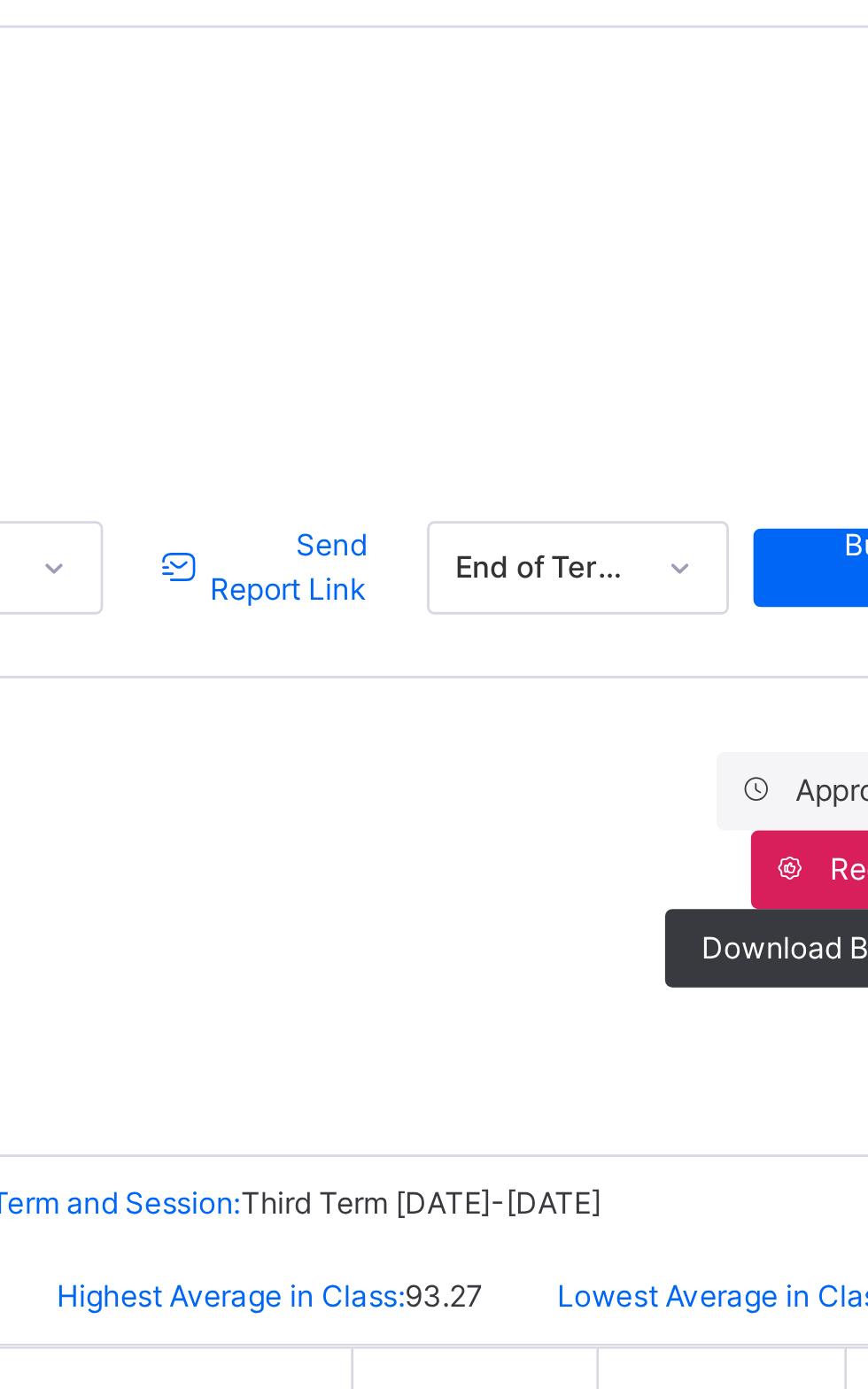
click at [578, 275] on span "Send Report Link" at bounding box center [563, 266] width 58 height 32
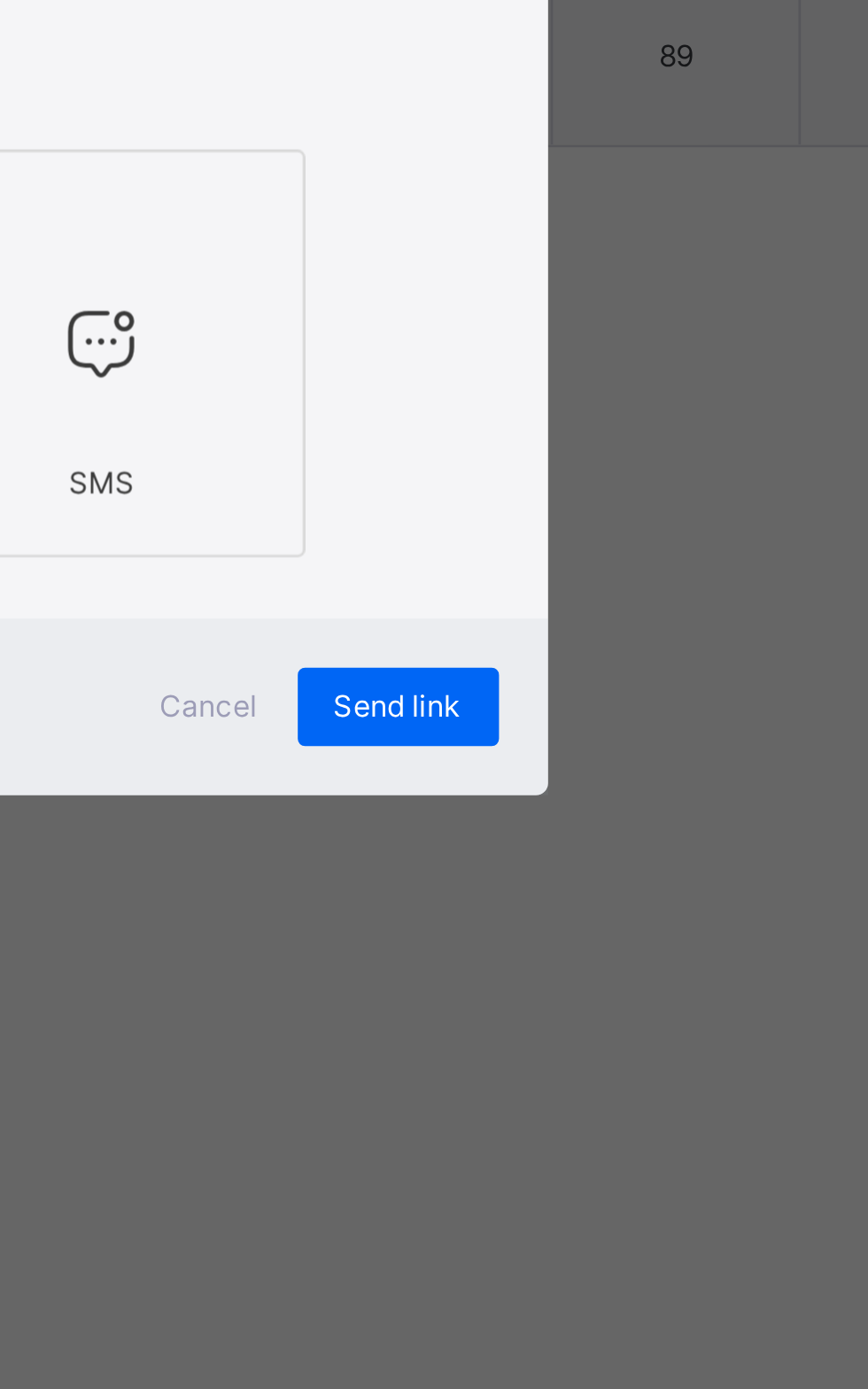
click at [642, 895] on span "Send link" at bounding box center [619, 888] width 46 height 16
click at [656, 902] on div "Send link" at bounding box center [619, 888] width 73 height 28
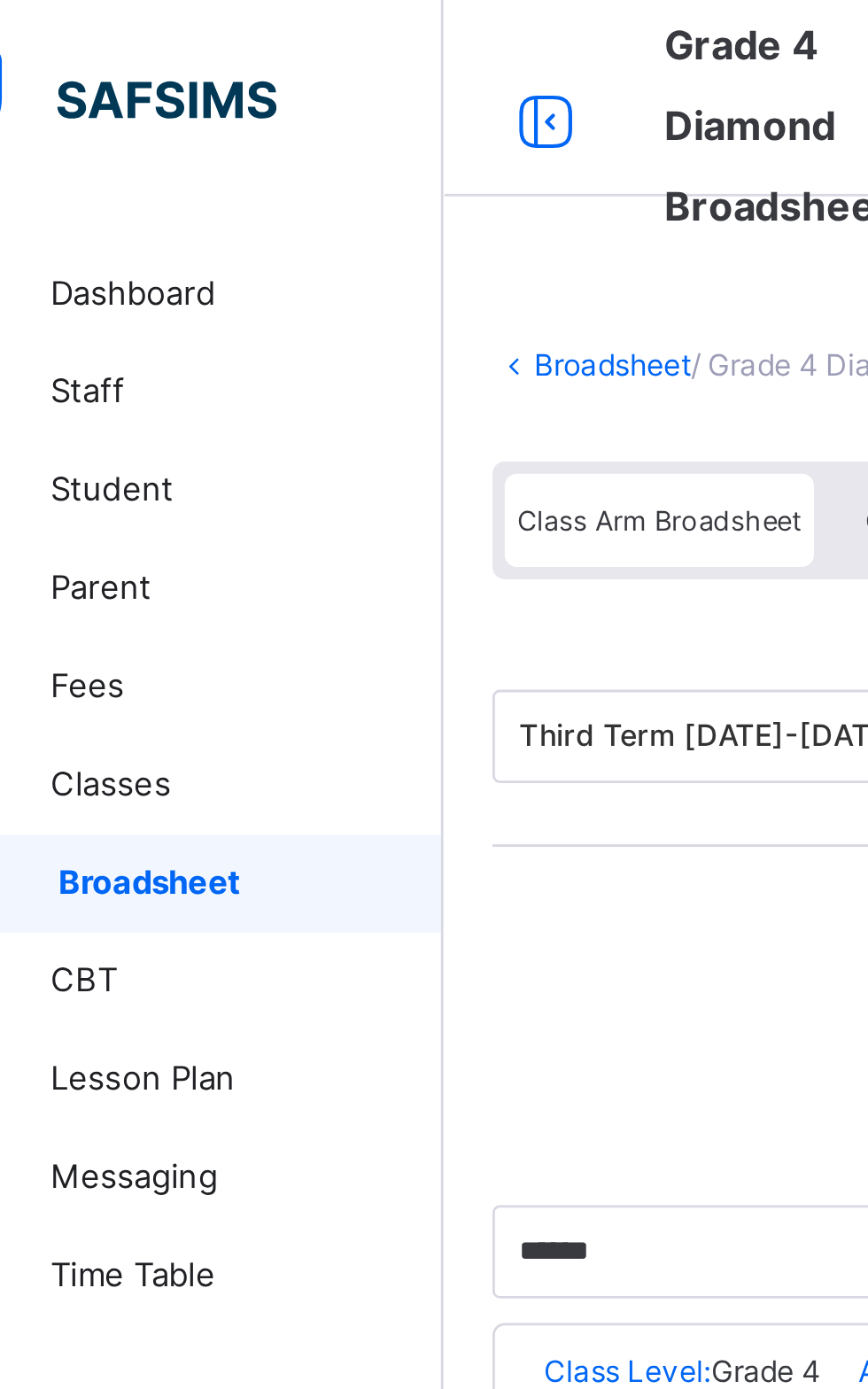
click at [92, 282] on span "Classes" at bounding box center [142, 283] width 142 height 17
